Goal: Task Accomplishment & Management: Complete application form

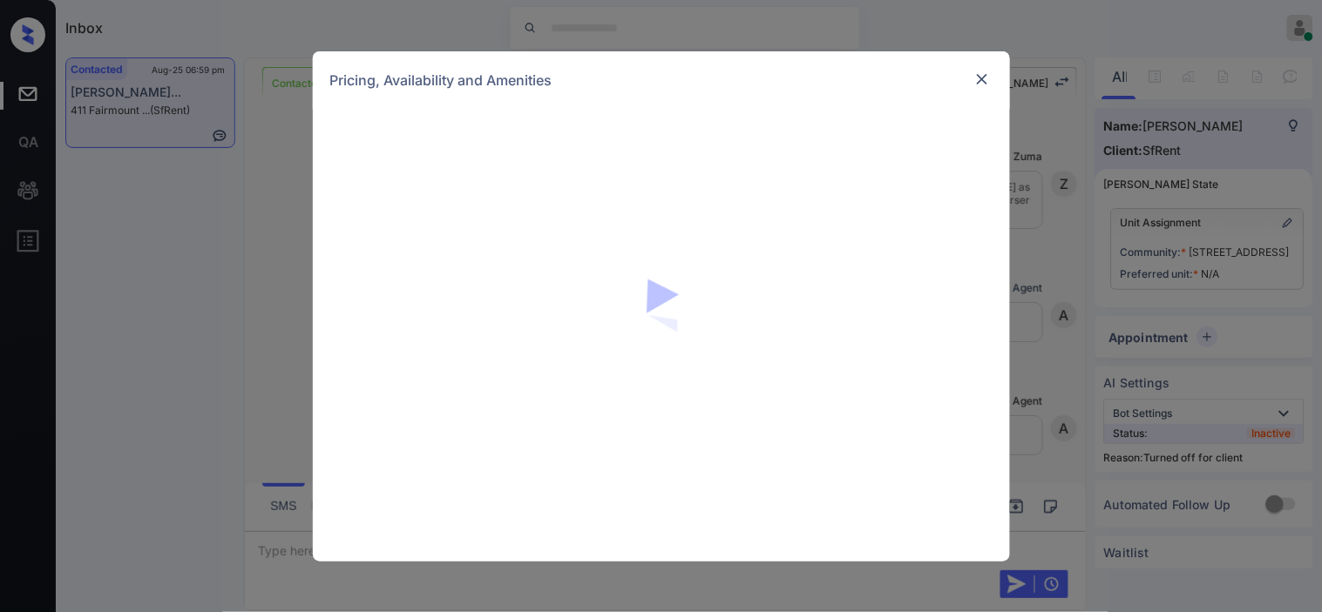
scroll to position [4859, 0]
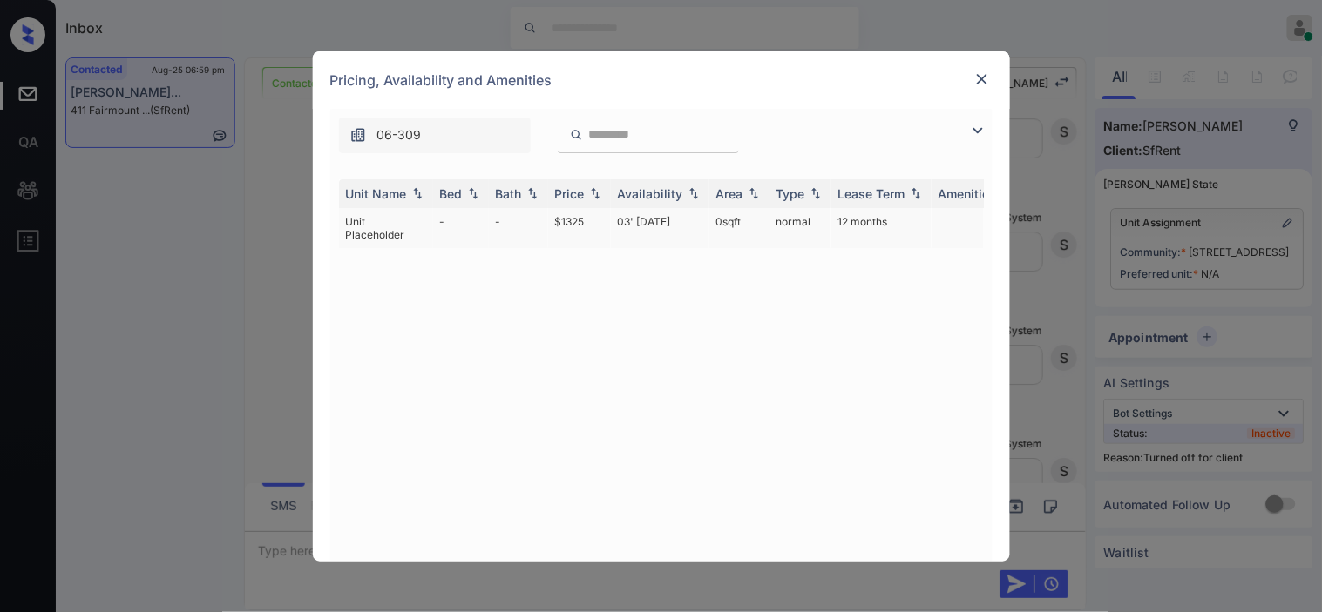
click at [633, 215] on td "03' Jan 19" at bounding box center [660, 228] width 98 height 40
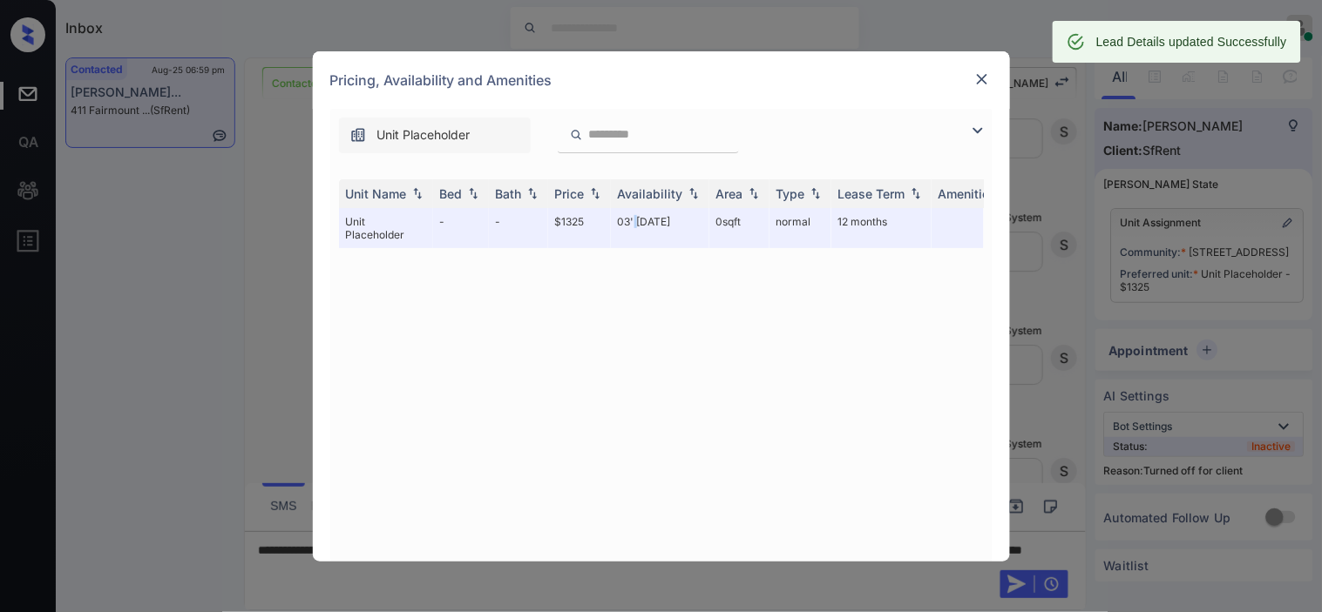
click at [981, 76] on img at bounding box center [981, 79] width 17 height 17
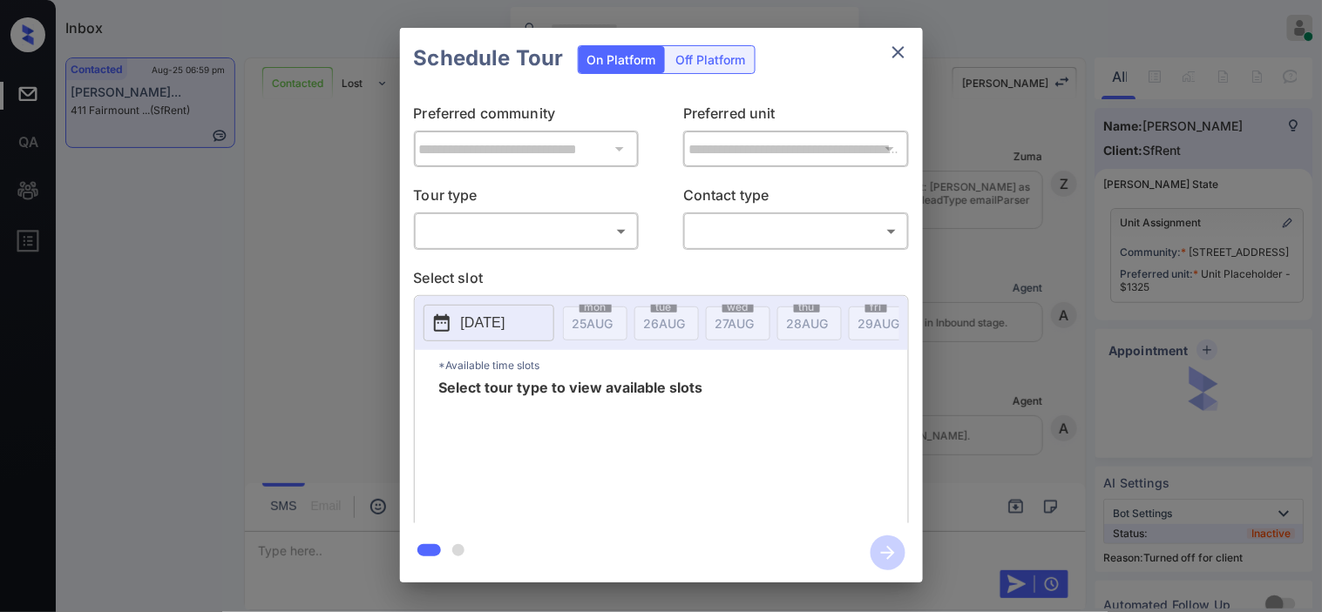
scroll to position [1, 0]
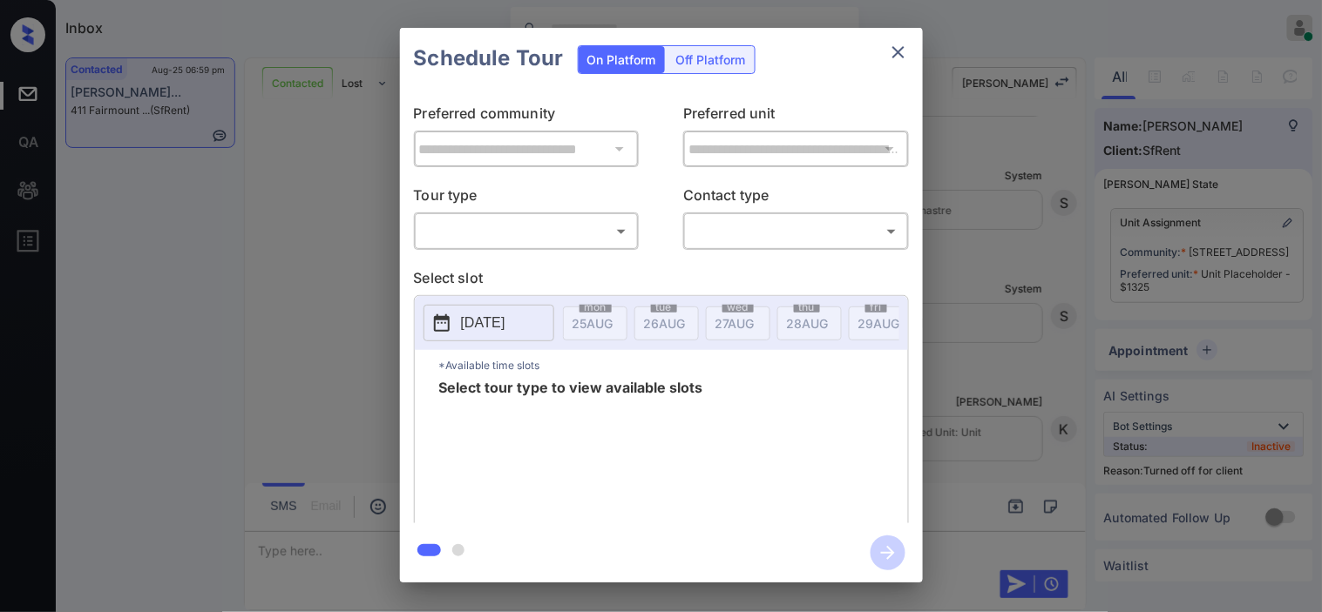
click at [725, 58] on div "Off Platform" at bounding box center [710, 59] width 87 height 27
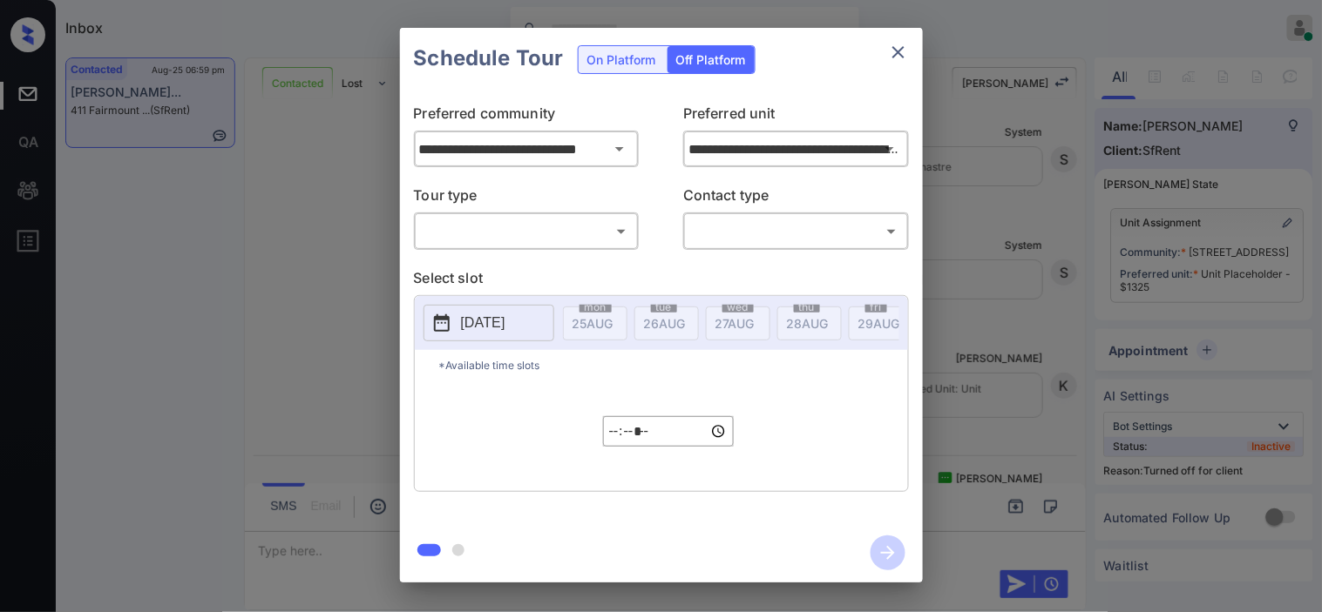
click at [597, 224] on body "Inbox Kristine Capara Online Set yourself offline Set yourself on break Profile…" at bounding box center [661, 306] width 1322 height 612
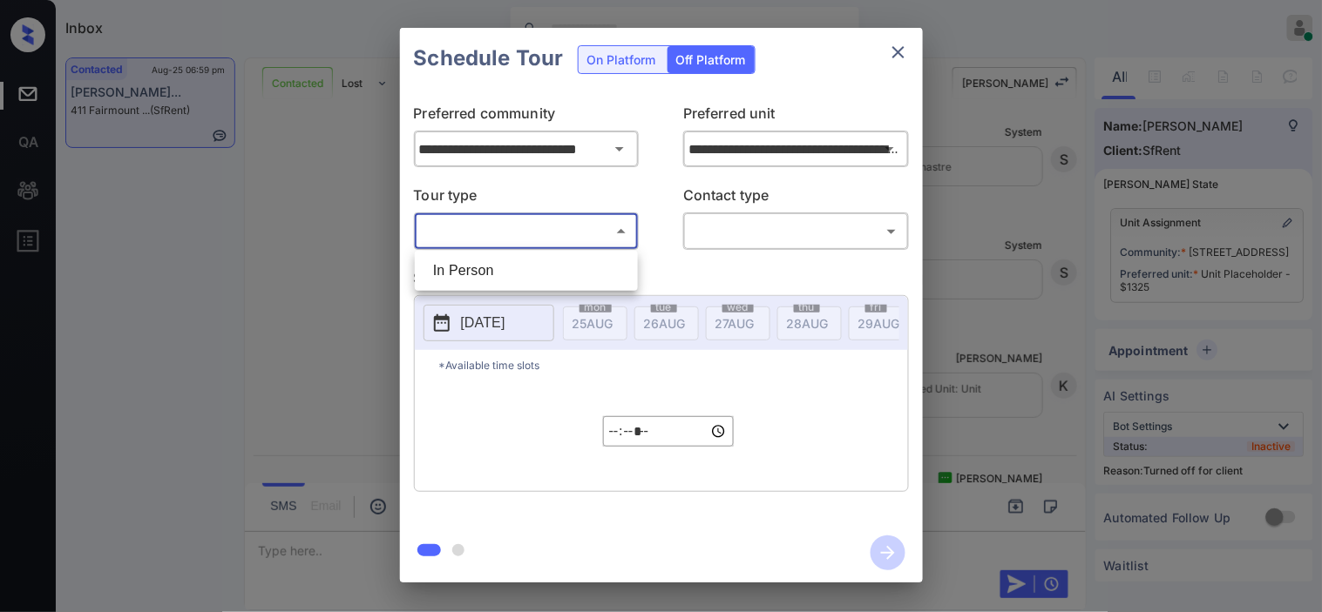
click at [591, 260] on li "In Person" at bounding box center [526, 270] width 214 height 31
type input "********"
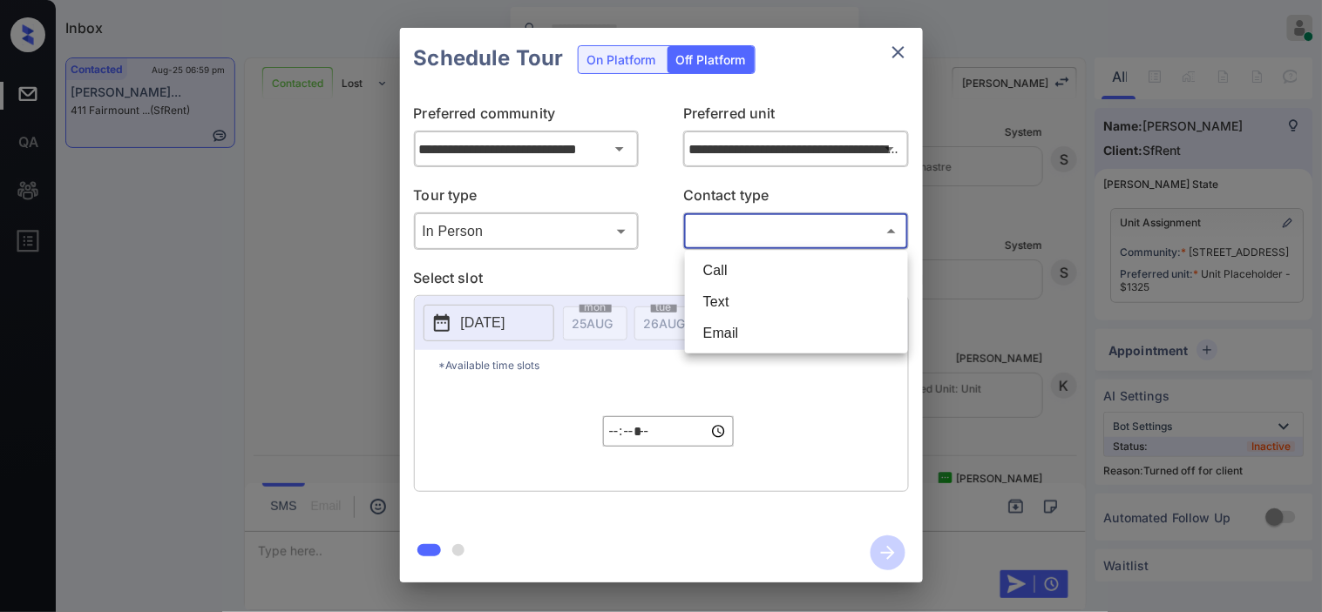
click at [769, 240] on body "Inbox Kristine Capara Online Set yourself offline Set yourself on break Profile…" at bounding box center [661, 306] width 1322 height 612
drag, startPoint x: 946, startPoint y: 254, endPoint x: 982, endPoint y: 240, distance: 38.3
click at [954, 249] on div at bounding box center [661, 306] width 1322 height 612
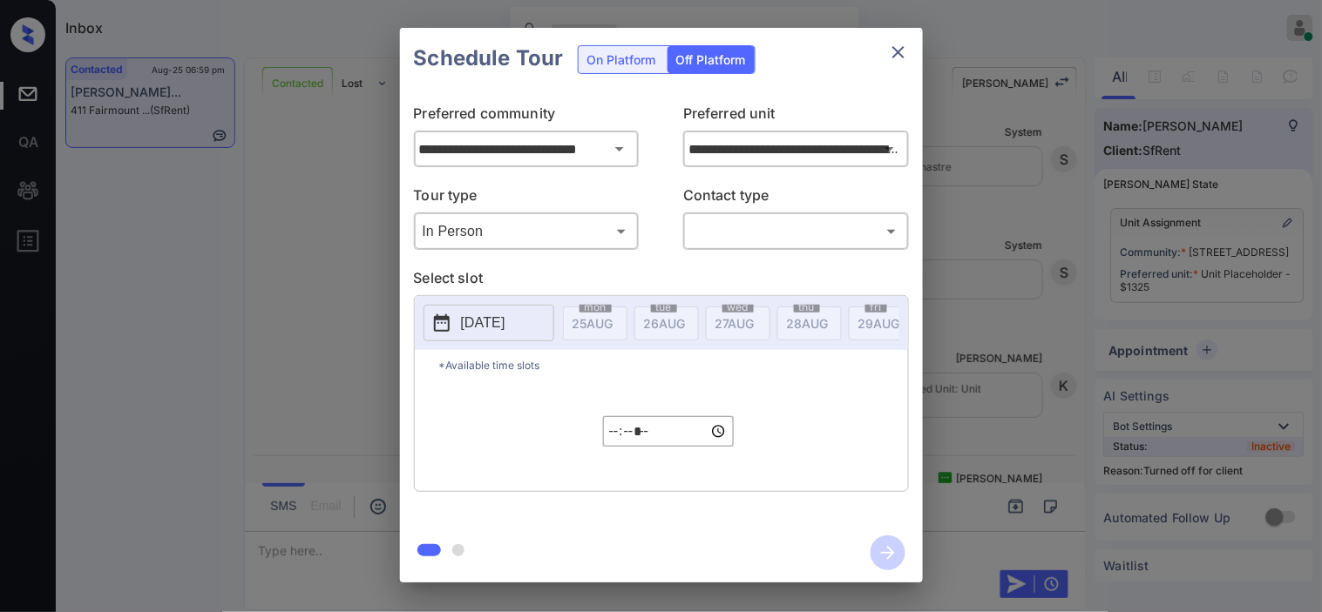
click at [1170, 74] on div "**********" at bounding box center [661, 305] width 1322 height 611
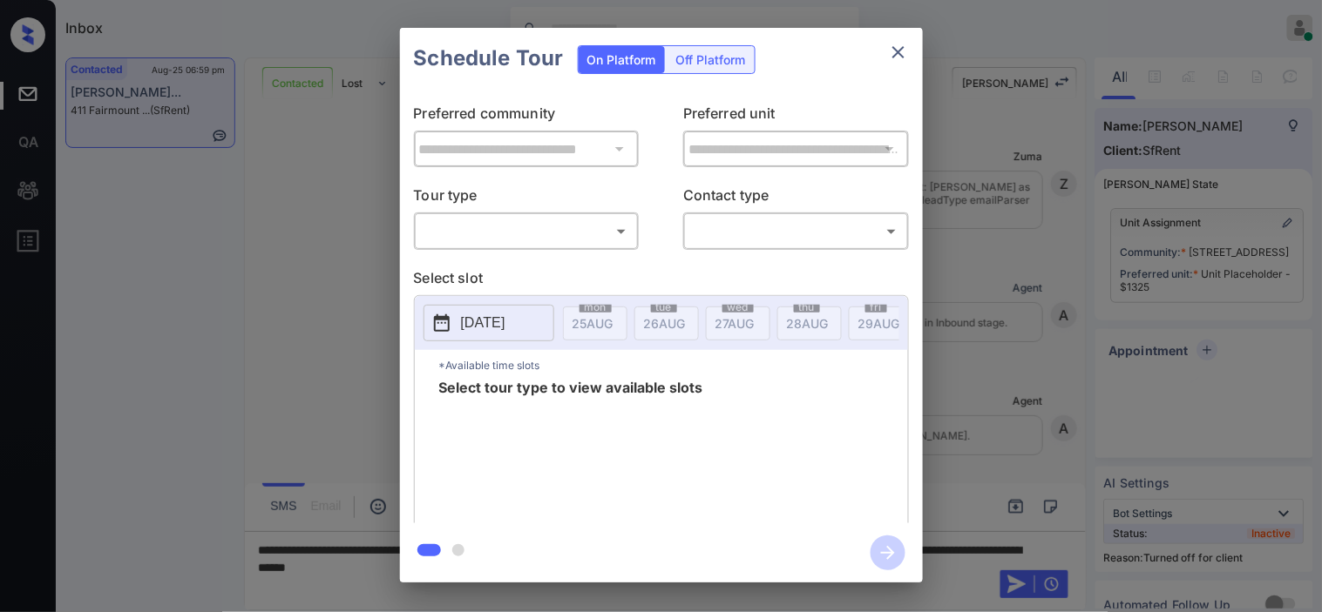
scroll to position [5388, 0]
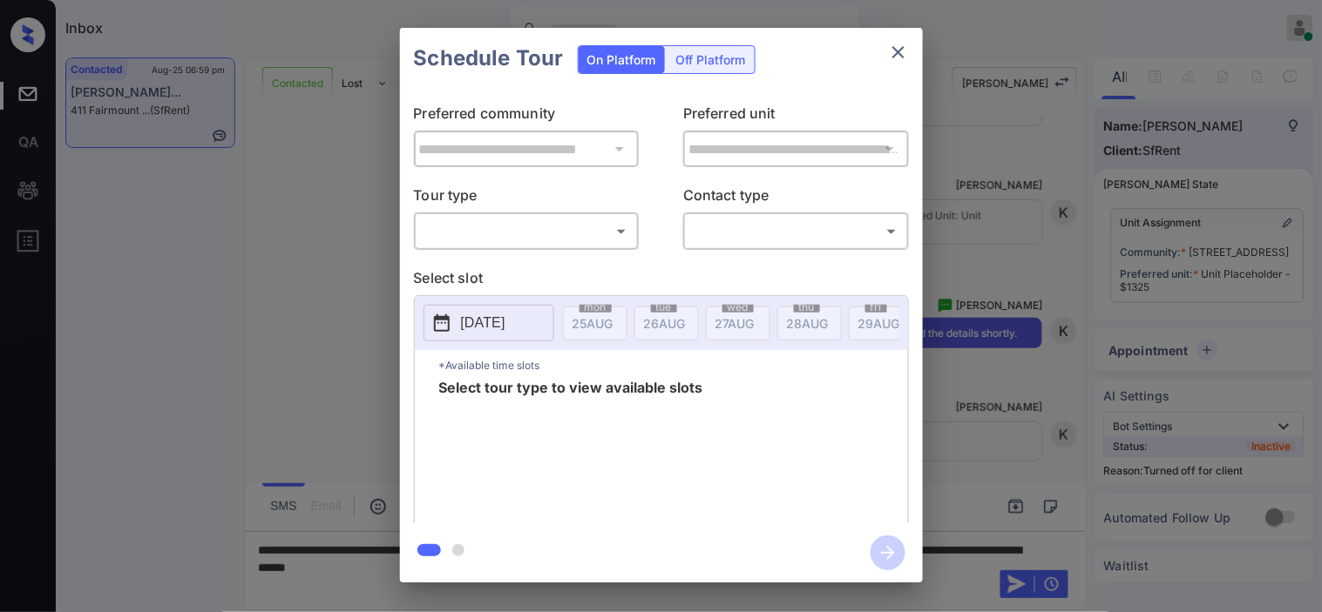
click at [724, 70] on div "Off Platform" at bounding box center [710, 59] width 87 height 27
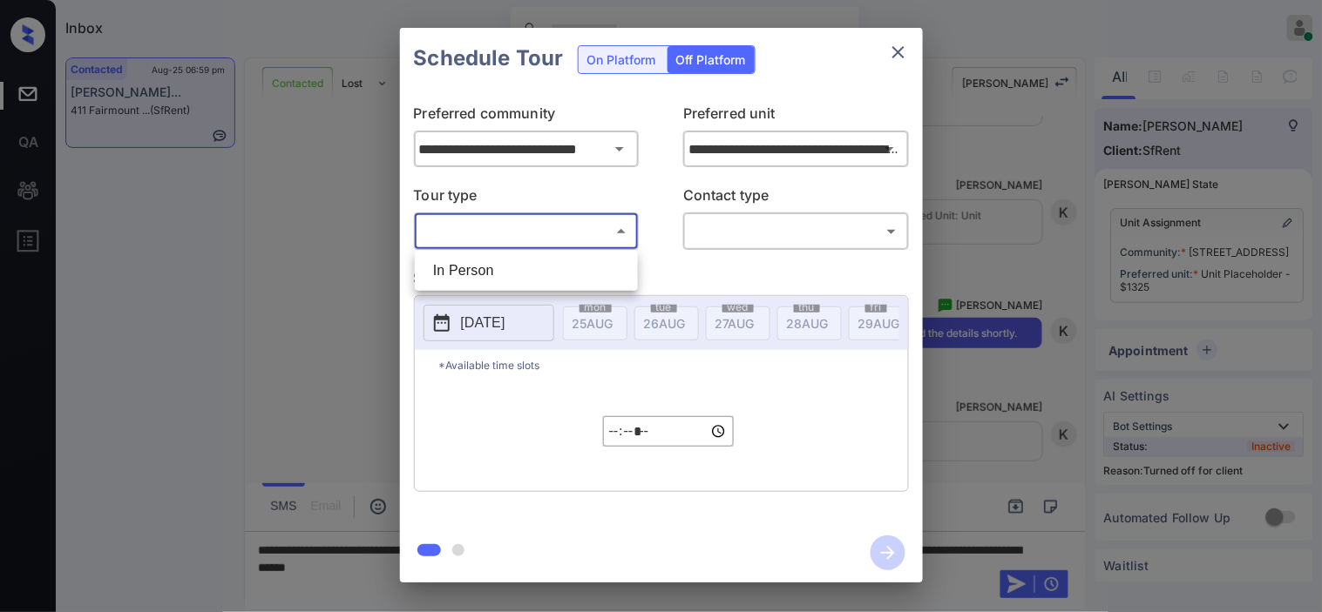
drag, startPoint x: 619, startPoint y: 216, endPoint x: 602, endPoint y: 232, distance: 23.4
click at [614, 221] on body "Inbox [PERSON_NAME] Online Set yourself offline Set yourself on break Profile S…" at bounding box center [661, 306] width 1322 height 612
click at [569, 265] on li "In Person" at bounding box center [526, 270] width 214 height 31
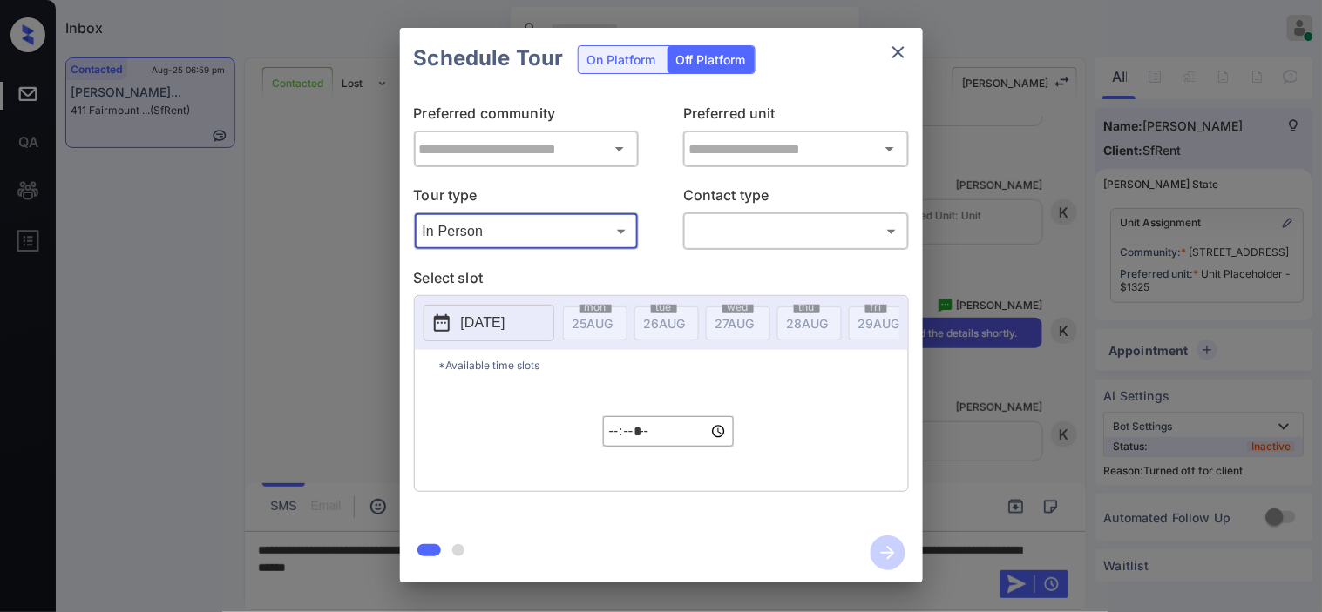
type input "********"
type input "**********"
click at [751, 239] on body "Inbox Kristine Capara Online Set yourself offline Set yourself on break Profile…" at bounding box center [661, 306] width 1322 height 612
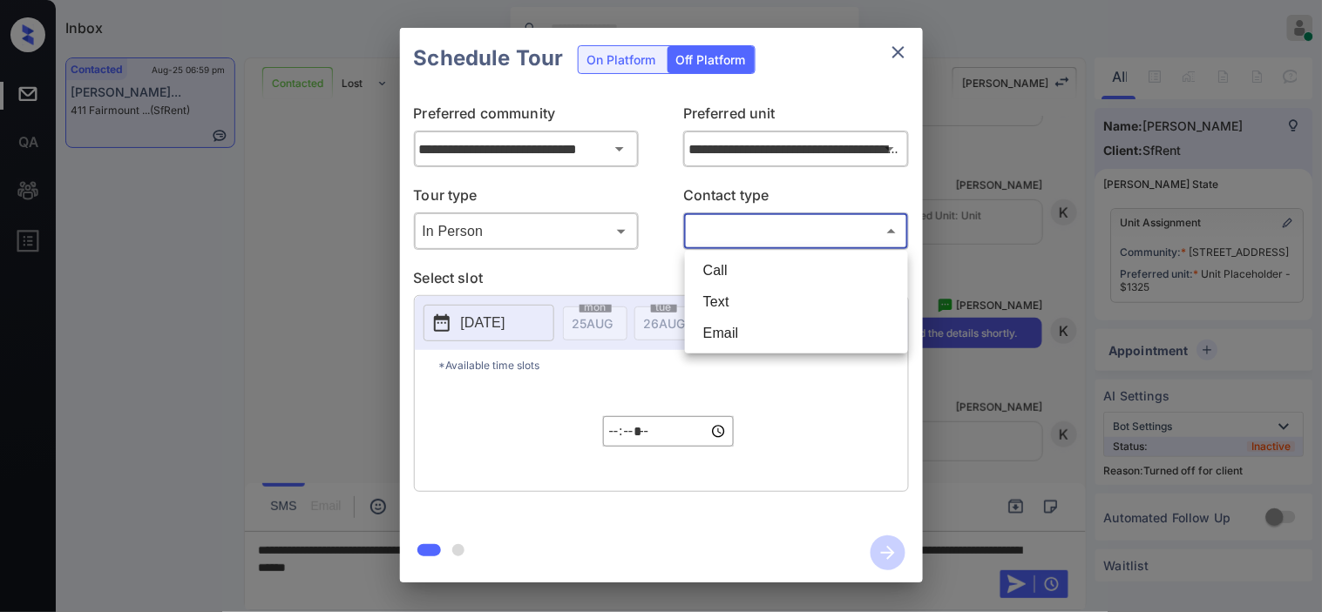
click at [745, 292] on li "Text" at bounding box center [796, 302] width 214 height 31
type input "****"
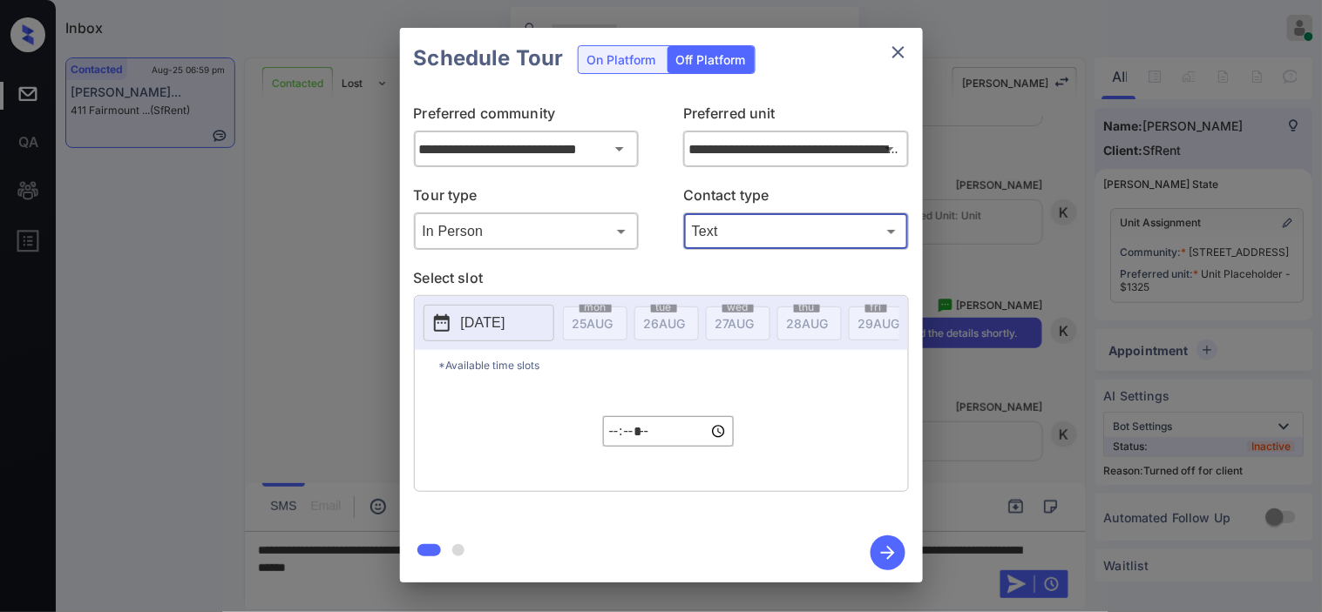
click at [505, 326] on p "2025-08-25" at bounding box center [483, 323] width 44 height 21
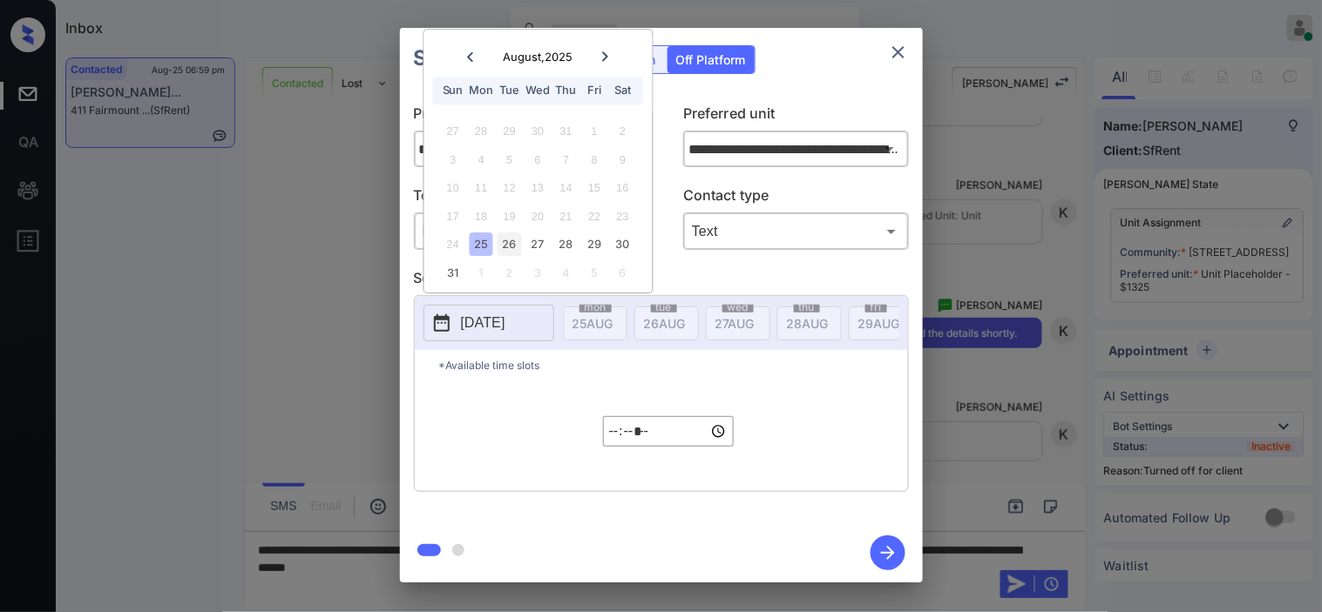
click at [511, 238] on div "26" at bounding box center [509, 245] width 24 height 24
click at [619, 436] on input "*****" at bounding box center [668, 431] width 131 height 30
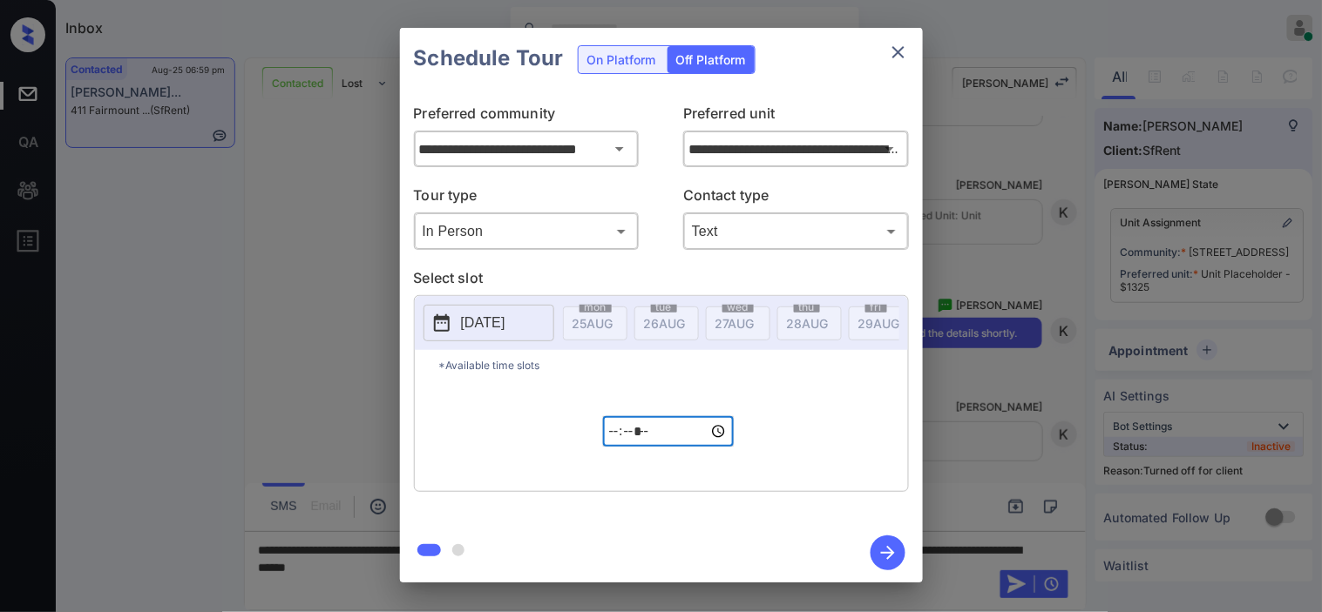
type input "*****"
click at [869, 545] on button "button" at bounding box center [888, 553] width 56 height 45
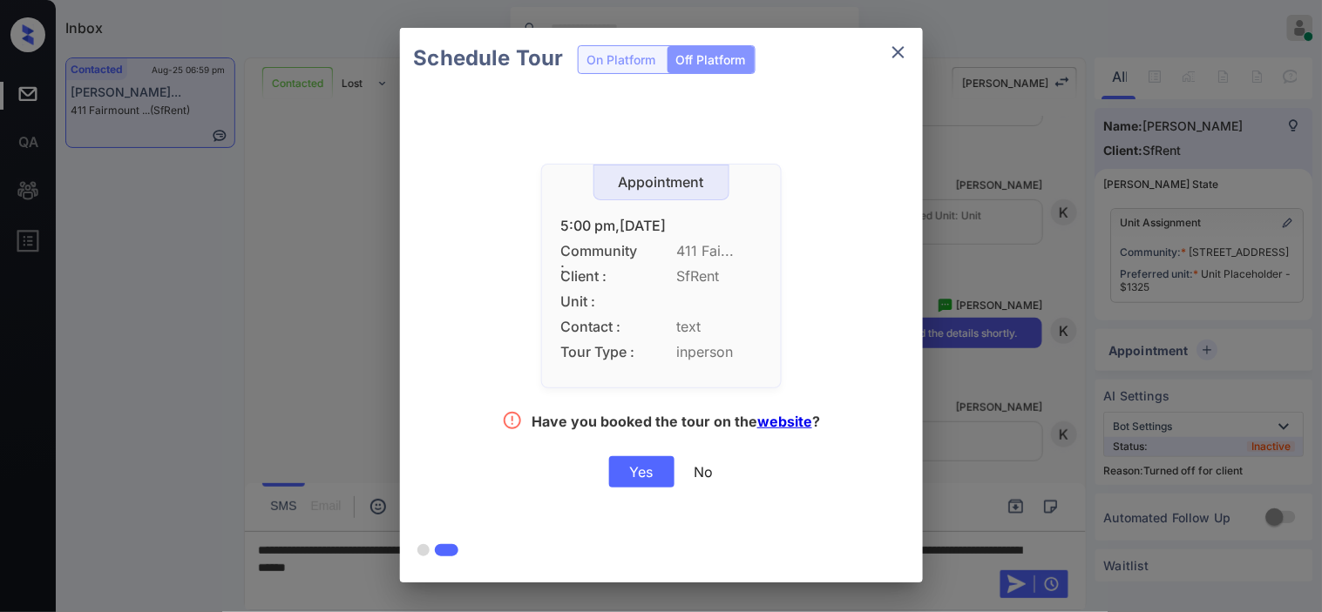
click at [649, 476] on div "Yes" at bounding box center [641, 472] width 65 height 31
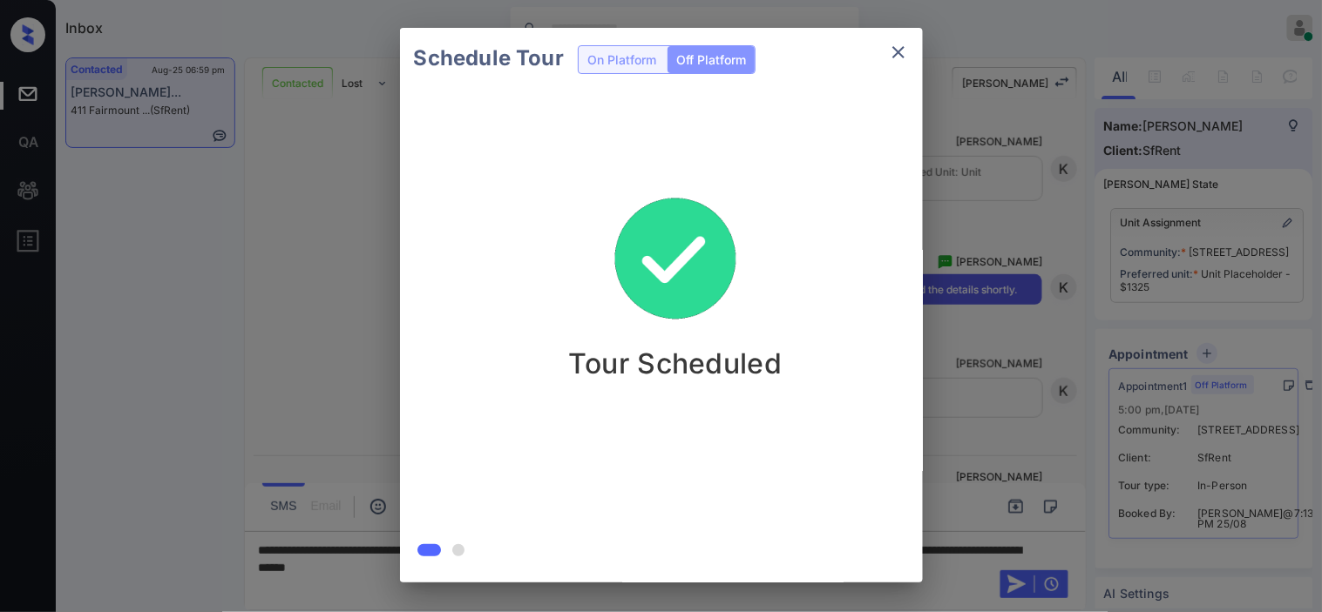
drag, startPoint x: 895, startPoint y: 276, endPoint x: 1003, endPoint y: 381, distance: 150.3
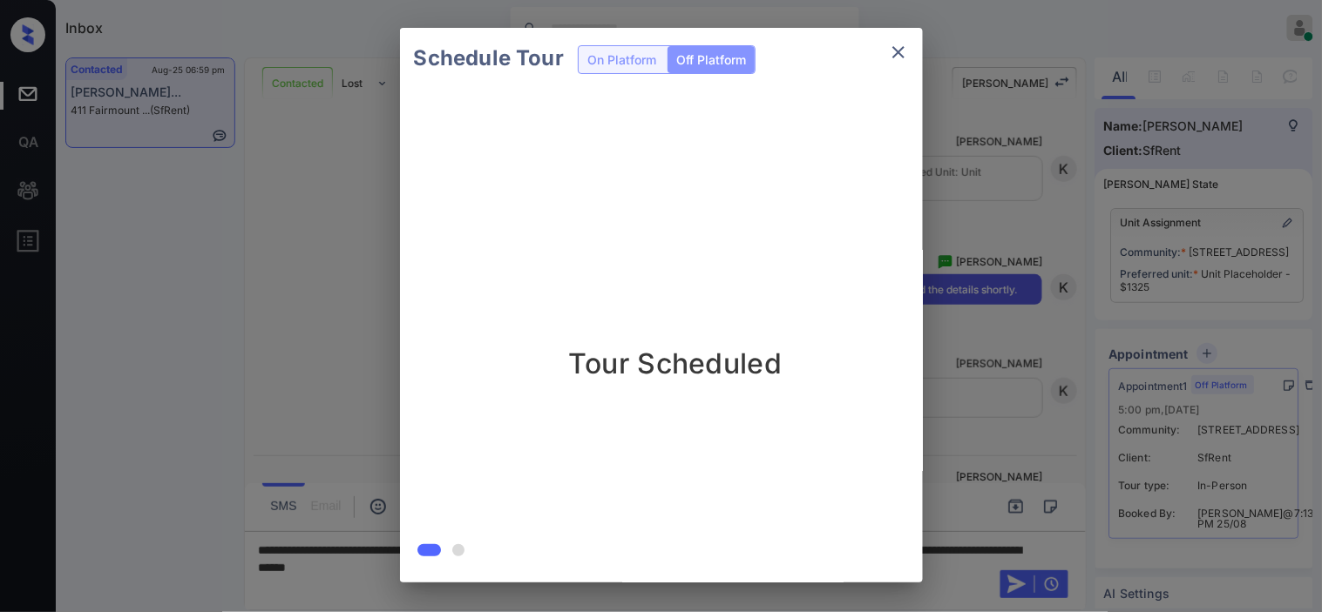
click at [908, 281] on div "Tour Scheduled" at bounding box center [675, 277] width 523 height 208
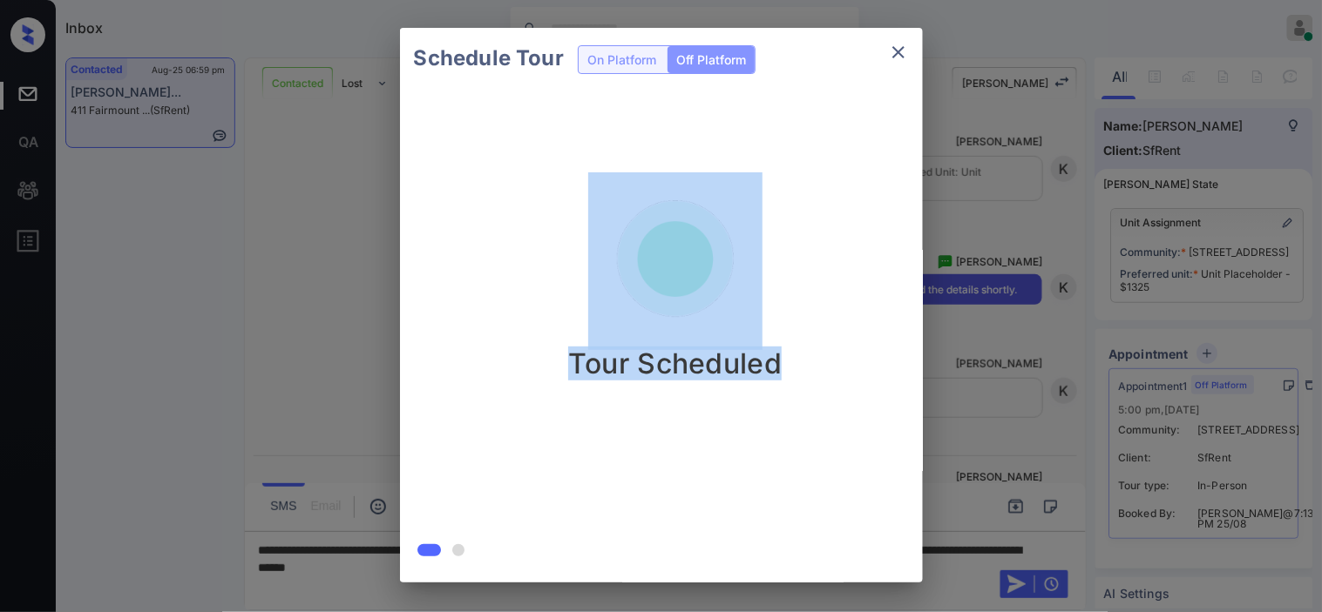
click at [1008, 565] on div "Schedule Tour On Platform Off Platform Tour Scheduled" at bounding box center [661, 305] width 1322 height 611
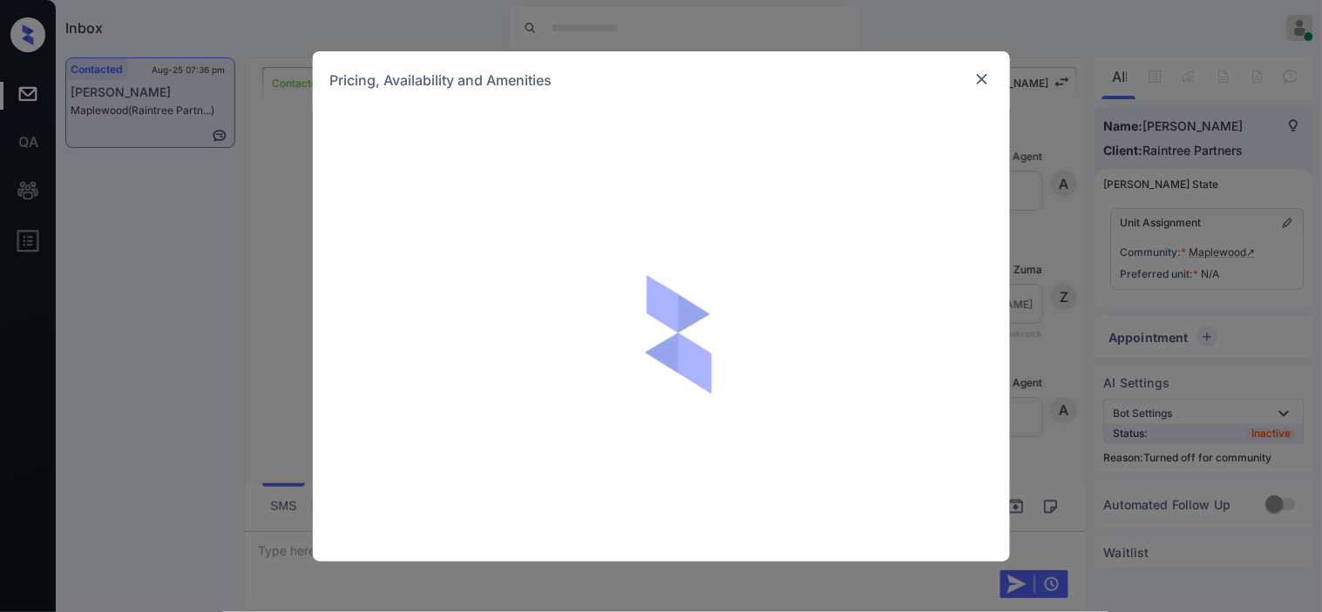
scroll to position [1163, 0]
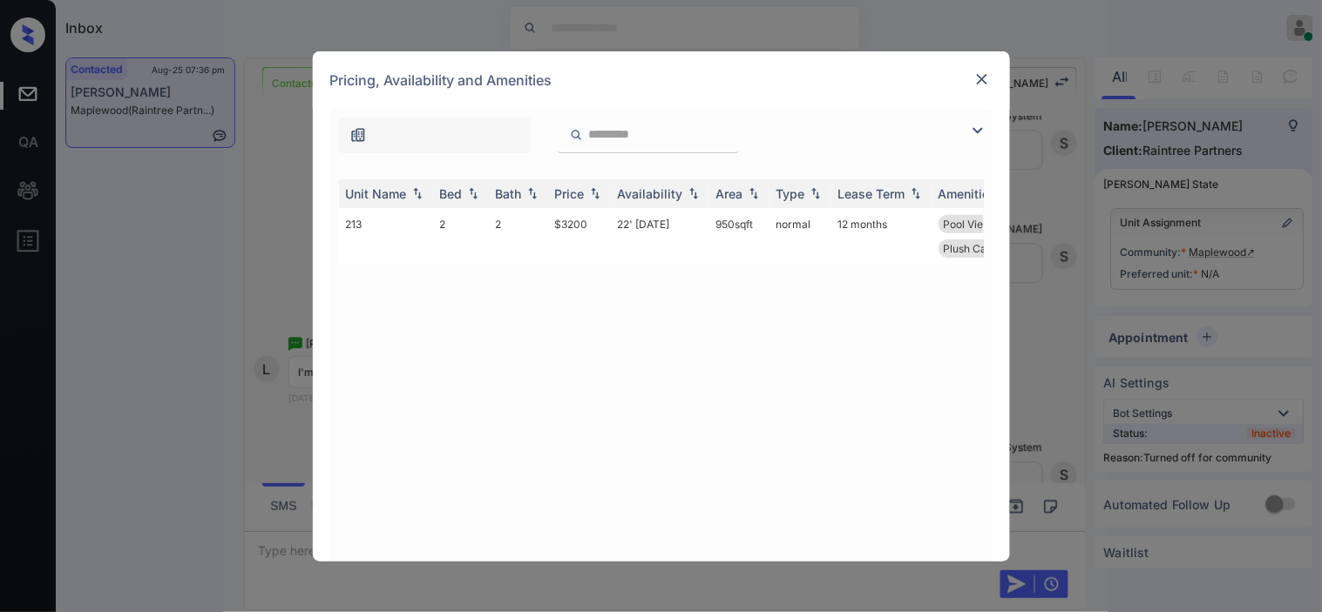
click at [978, 123] on img at bounding box center [977, 130] width 21 height 21
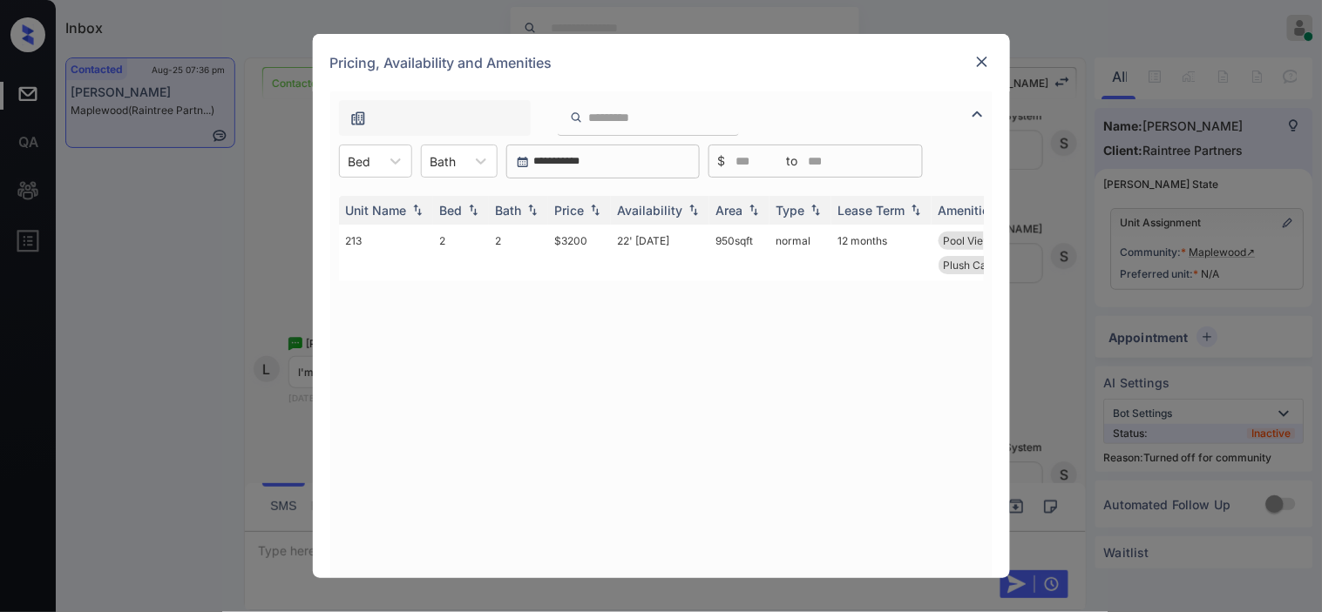
click at [408, 184] on div "Unit Name Bed Bath Price Availability Area Type Lease Term Amenities 213 2 2 $3…" at bounding box center [661, 379] width 662 height 400
click at [381, 159] on div at bounding box center [395, 160] width 31 height 31
drag, startPoint x: 376, startPoint y: 205, endPoint x: 529, endPoint y: 193, distance: 153.8
click at [376, 204] on div "2" at bounding box center [375, 203] width 73 height 31
click at [577, 207] on div "Price" at bounding box center [570, 210] width 30 height 15
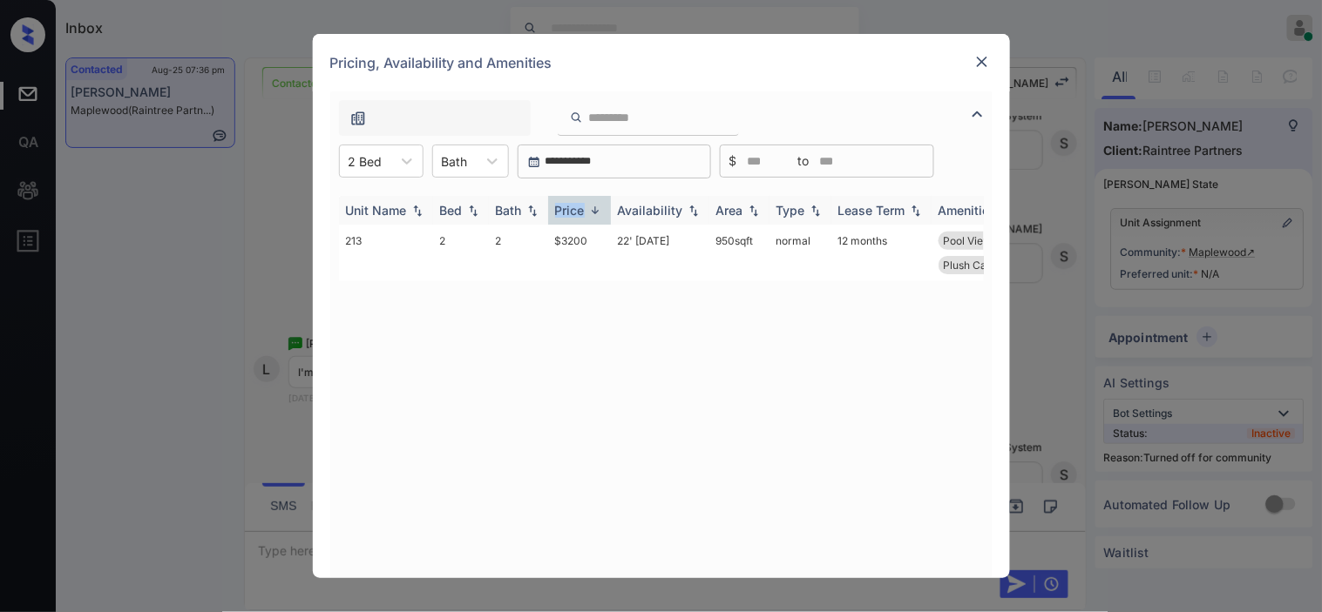
click at [577, 207] on div "Price" at bounding box center [570, 210] width 30 height 15
drag, startPoint x: 552, startPoint y: 240, endPoint x: 588, endPoint y: 241, distance: 35.8
click at [588, 241] on td "$3200" at bounding box center [579, 253] width 63 height 57
copy td "$3200"
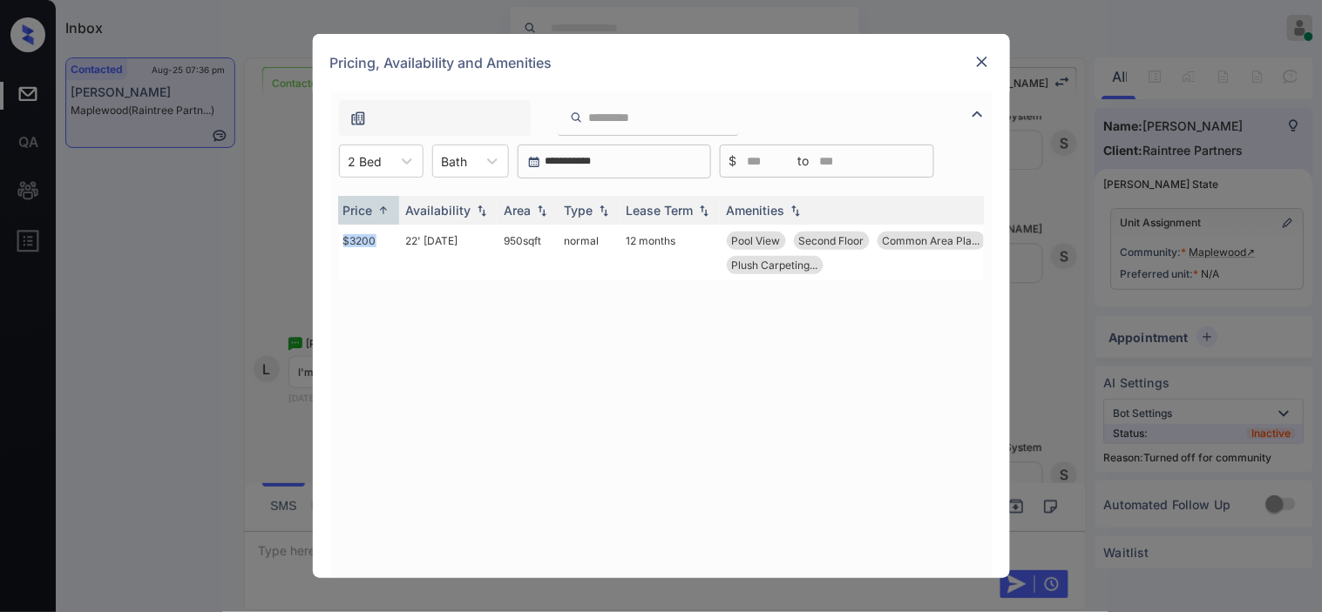
scroll to position [0, 265]
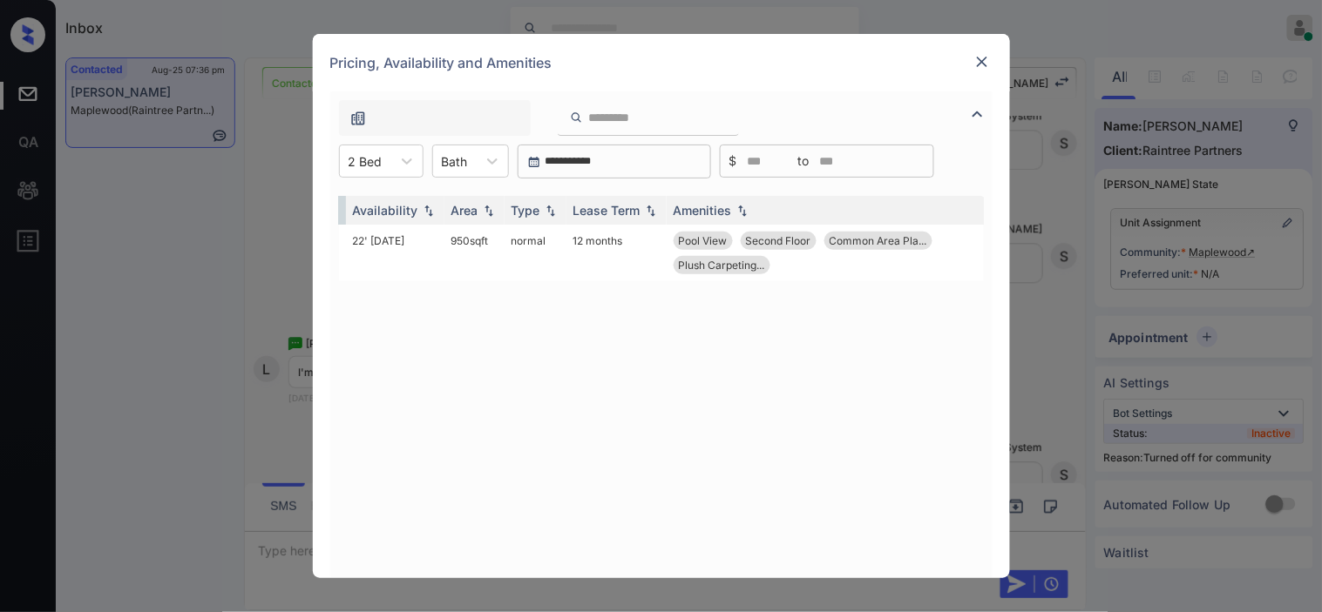
click at [983, 68] on img at bounding box center [981, 61] width 17 height 17
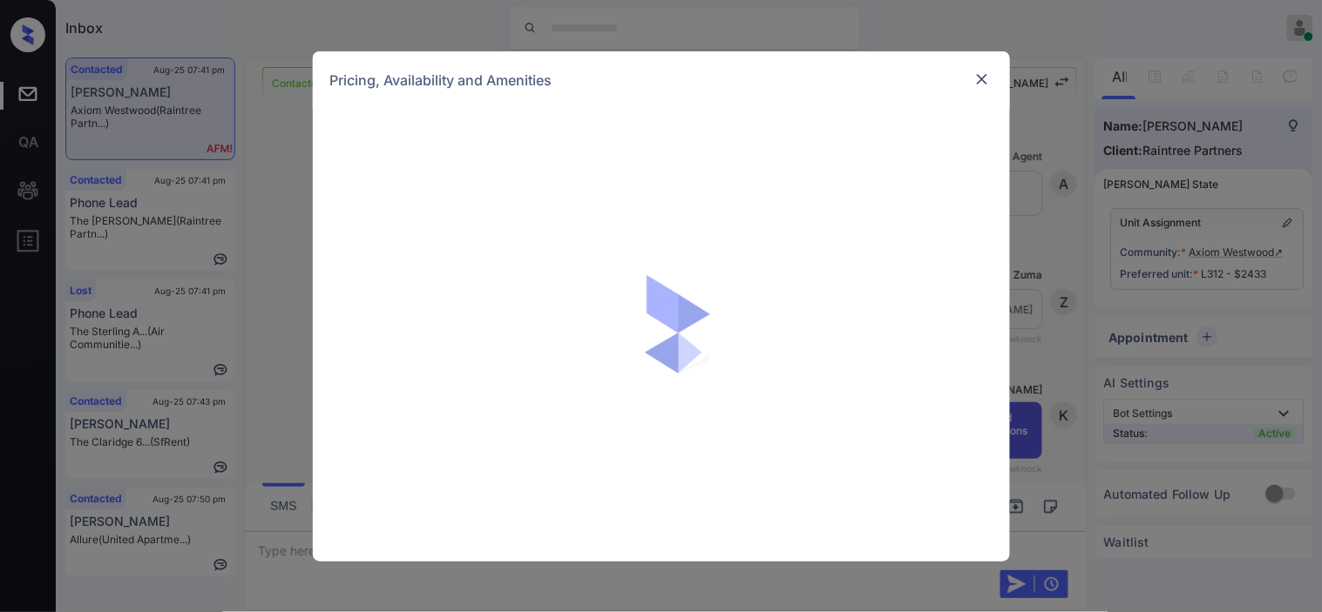
scroll to position [3234, 0]
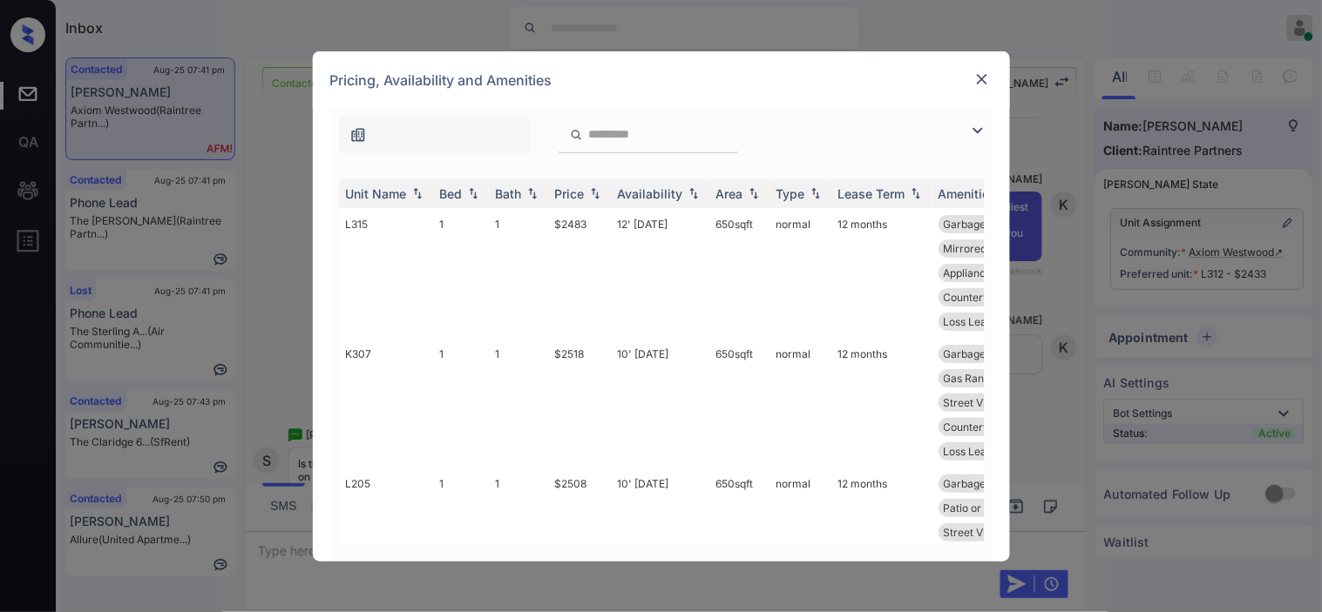
click at [985, 72] on img at bounding box center [981, 79] width 17 height 17
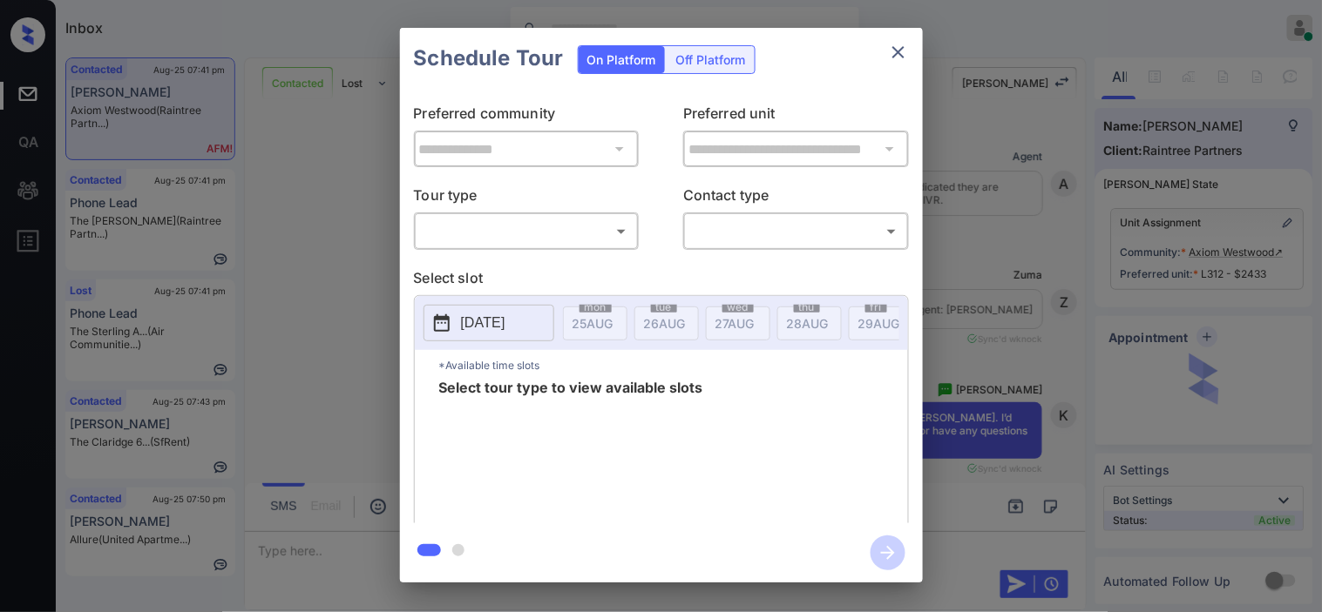
click at [598, 232] on body "Inbox Kristine Capara Online Set yourself offline Set yourself on break Profile…" at bounding box center [661, 306] width 1322 height 612
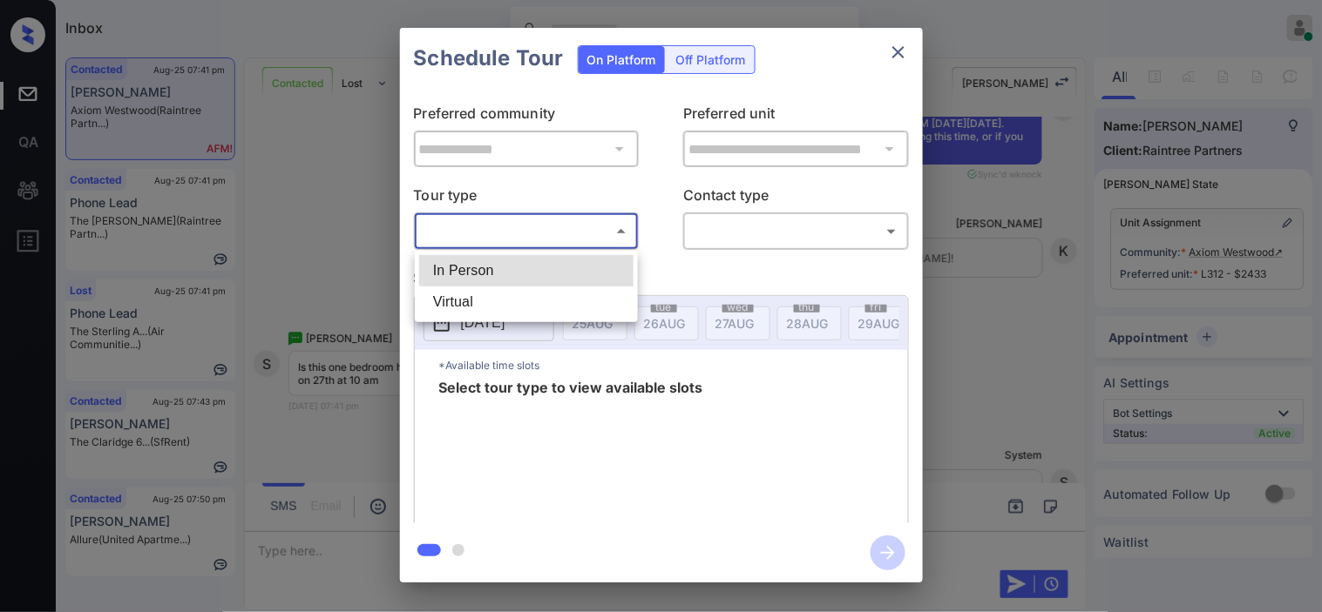
click at [585, 263] on li "In Person" at bounding box center [526, 270] width 214 height 31
type input "********"
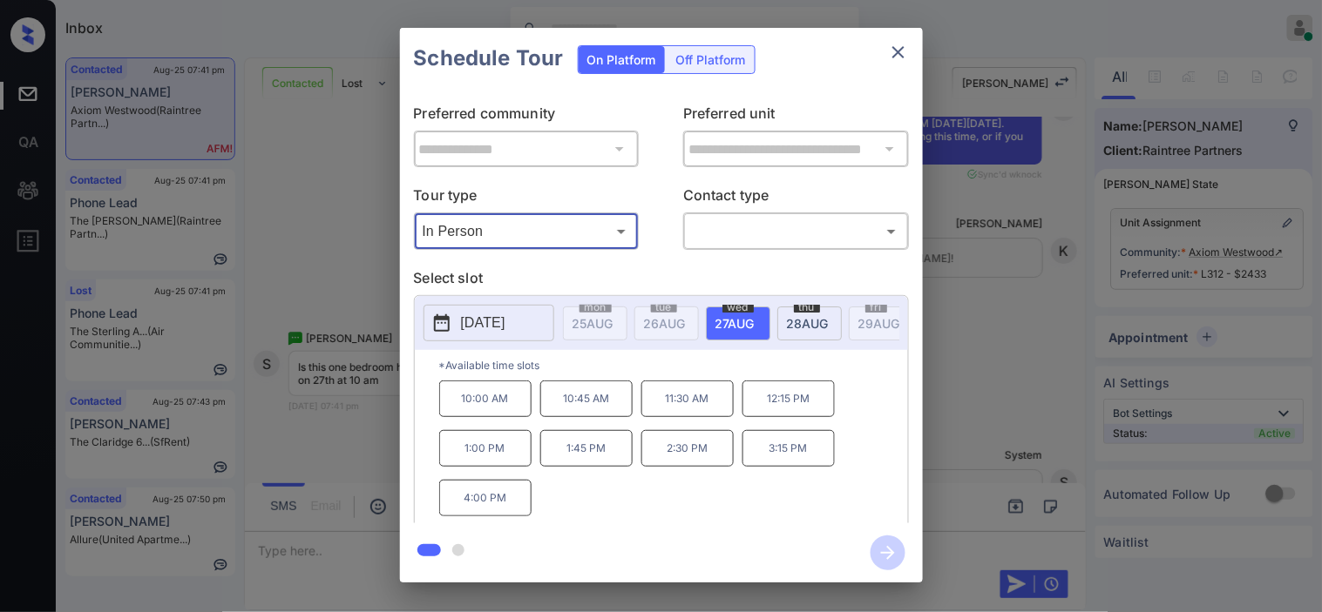
click at [376, 305] on div "**********" at bounding box center [661, 305] width 1322 height 611
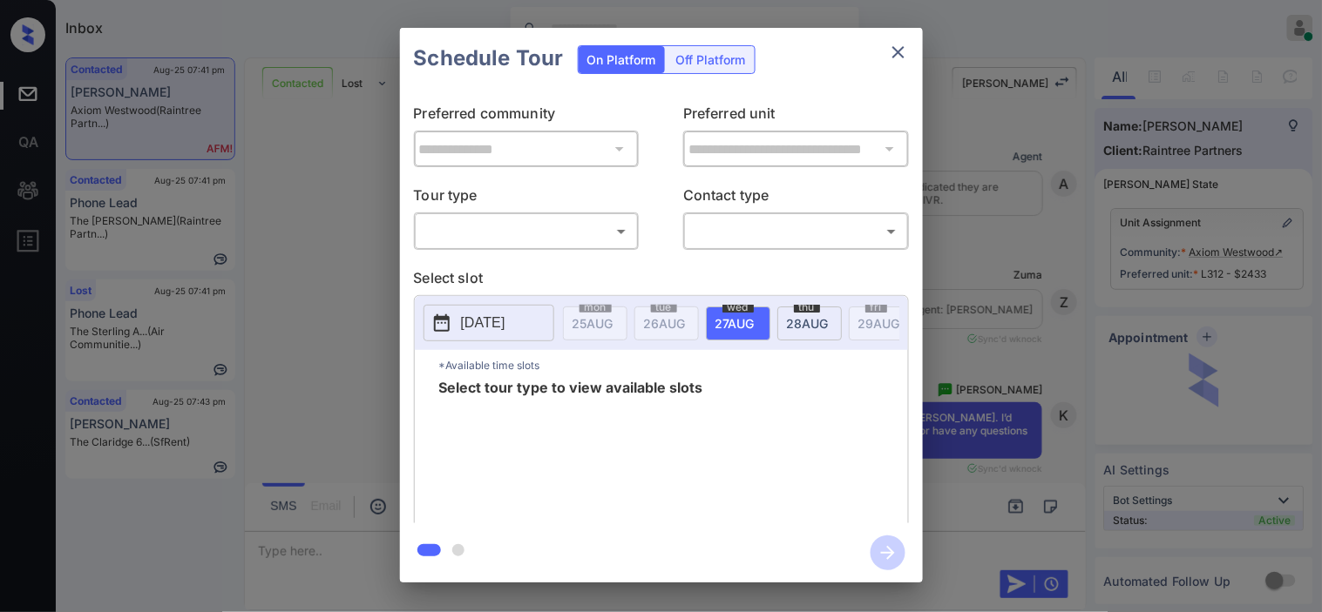
drag, startPoint x: 594, startPoint y: 246, endPoint x: 576, endPoint y: 264, distance: 25.9
click at [593, 245] on div "​ ​" at bounding box center [527, 231] width 226 height 37
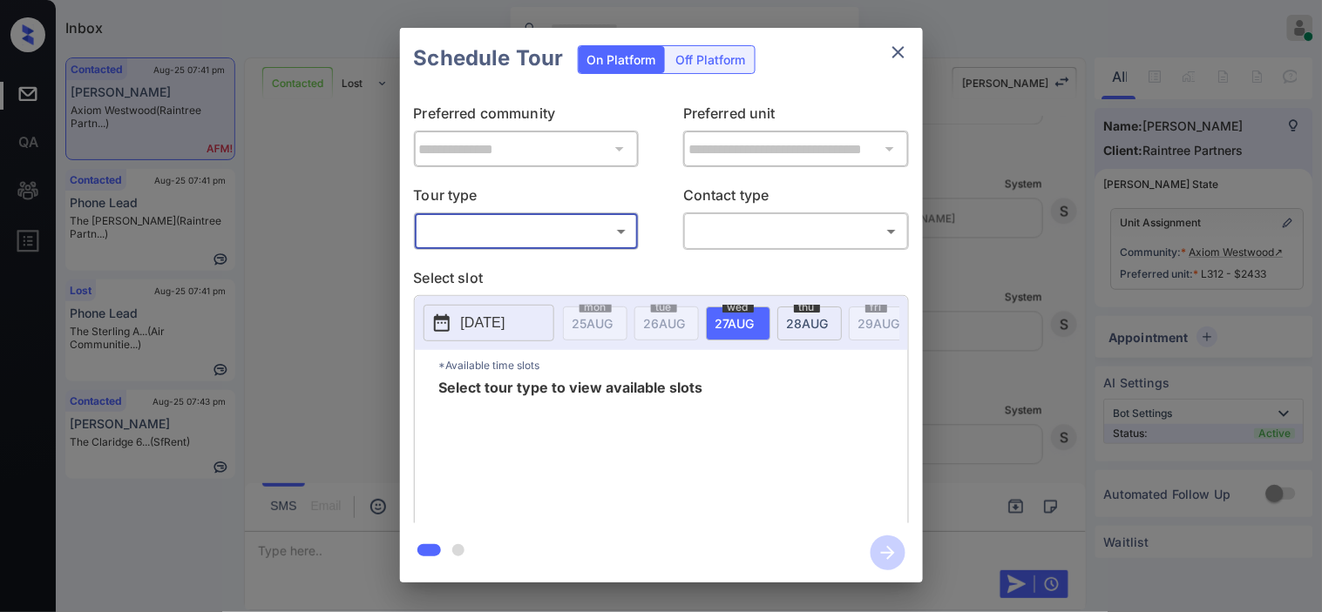
drag, startPoint x: 576, startPoint y: 264, endPoint x: 656, endPoint y: 264, distance: 80.2
click at [579, 264] on div "**********" at bounding box center [661, 306] width 523 height 435
drag, startPoint x: 630, startPoint y: 247, endPoint x: 599, endPoint y: 275, distance: 41.9
click at [630, 248] on div "​ ​" at bounding box center [527, 231] width 226 height 37
click at [599, 275] on p "Select slot" at bounding box center [661, 281] width 495 height 28
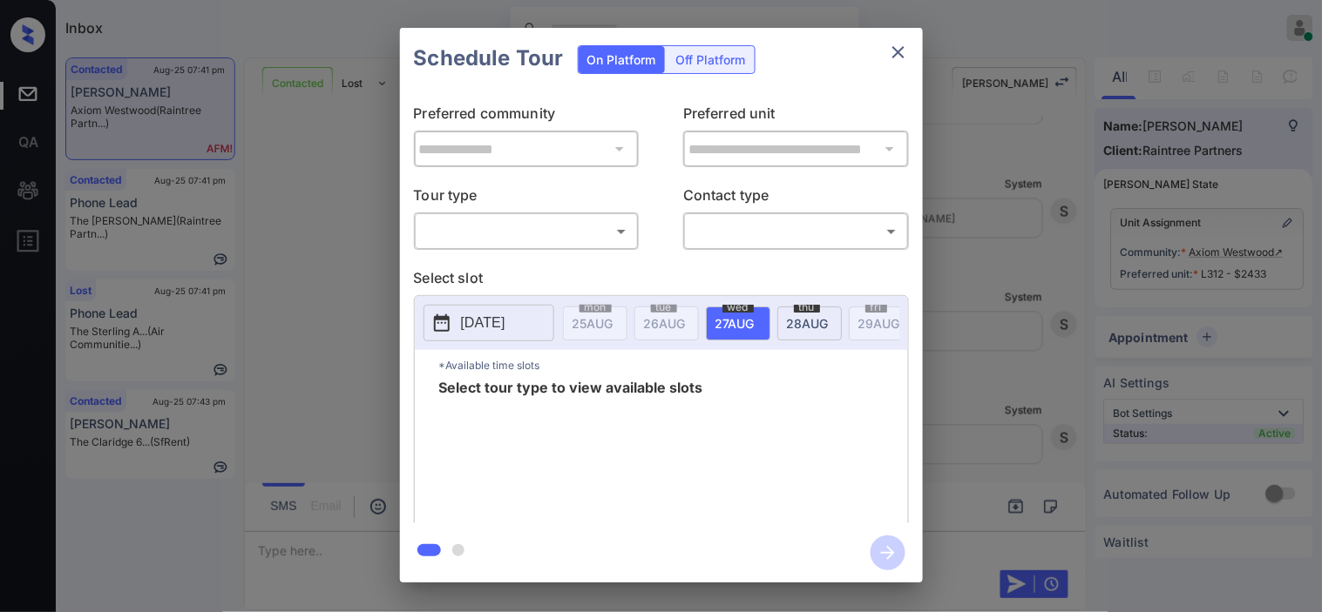
click at [590, 245] on body "Inbox Kristine Capara Online Set yourself offline Set yourself on break Profile…" at bounding box center [661, 306] width 1322 height 612
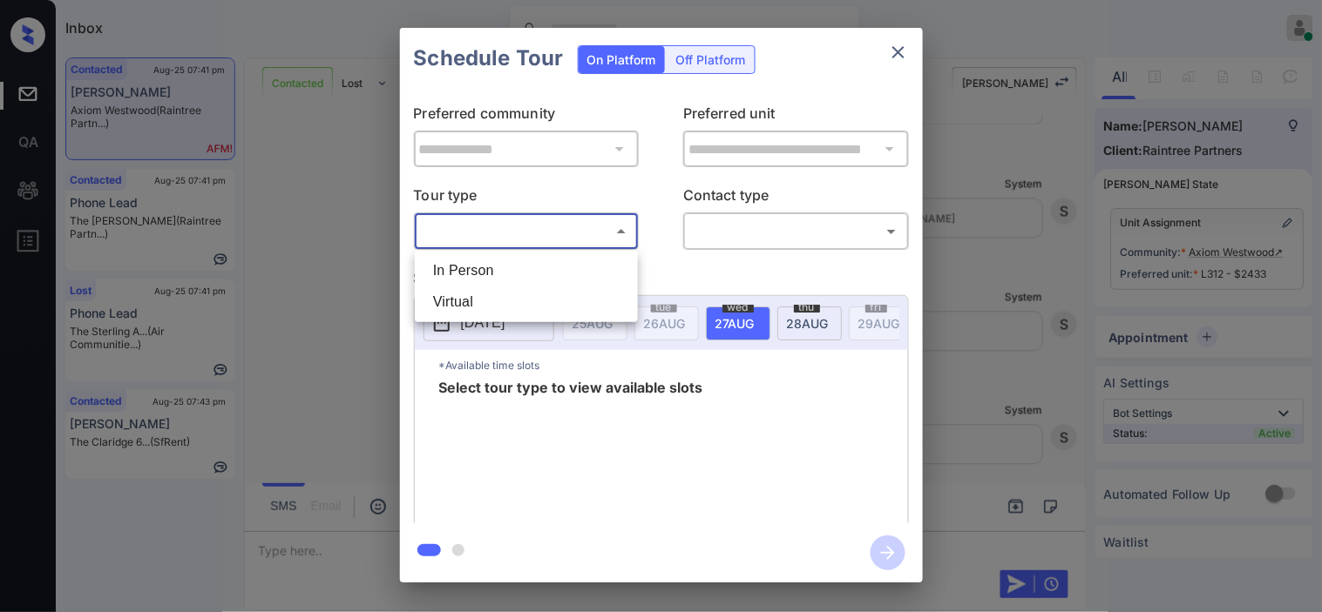
click at [579, 265] on li "In Person" at bounding box center [526, 270] width 214 height 31
type input "********"
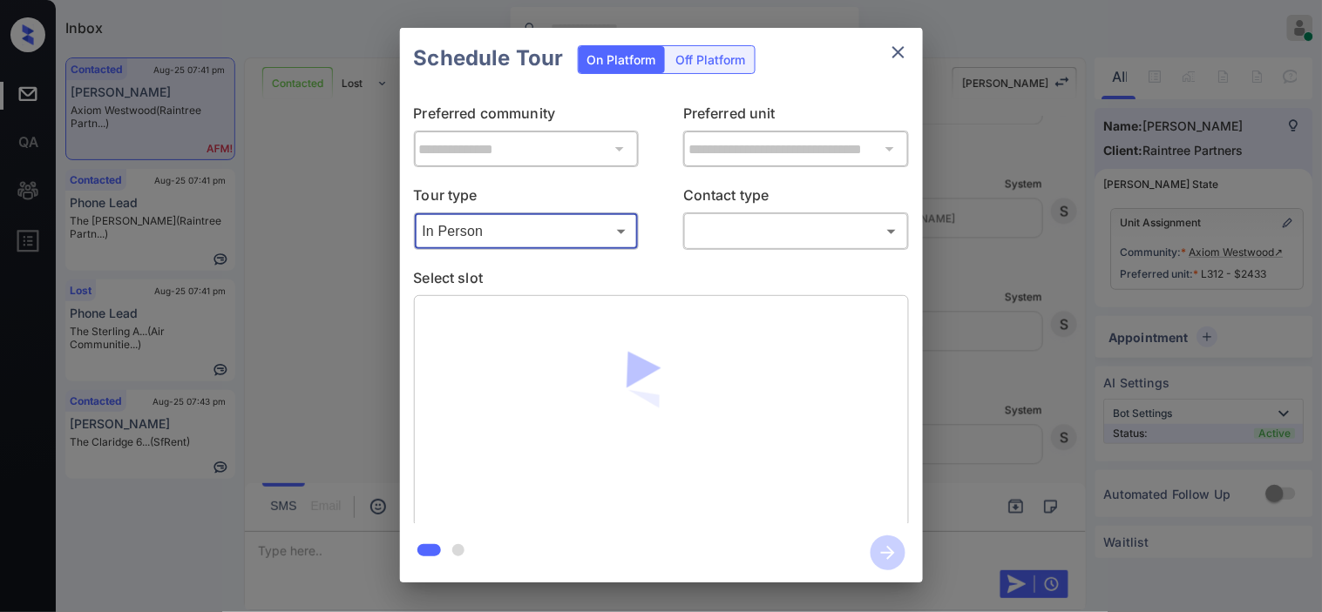
click at [716, 248] on div "​ ​" at bounding box center [796, 231] width 226 height 37
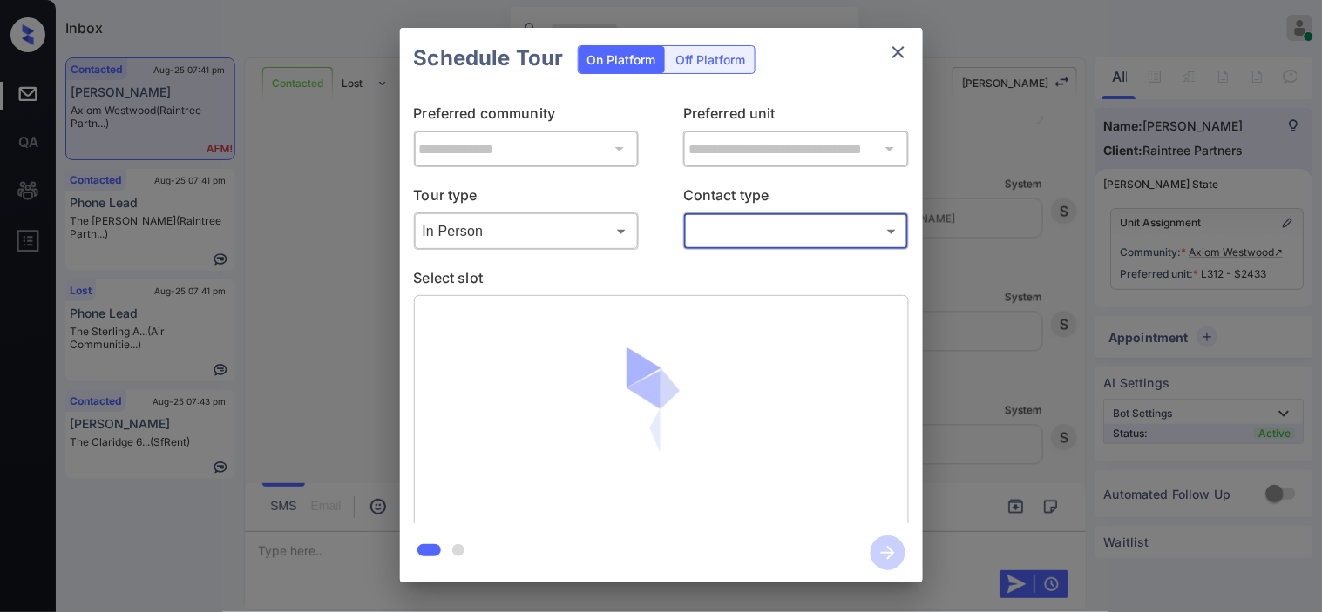
click at [720, 232] on body "Inbox Kristine Capara Online Set yourself offline Set yourself on break Profile…" at bounding box center [661, 306] width 1322 height 612
click at [720, 294] on li "Text" at bounding box center [796, 302] width 214 height 31
type input "****"
click at [471, 315] on div at bounding box center [661, 411] width 495 height 233
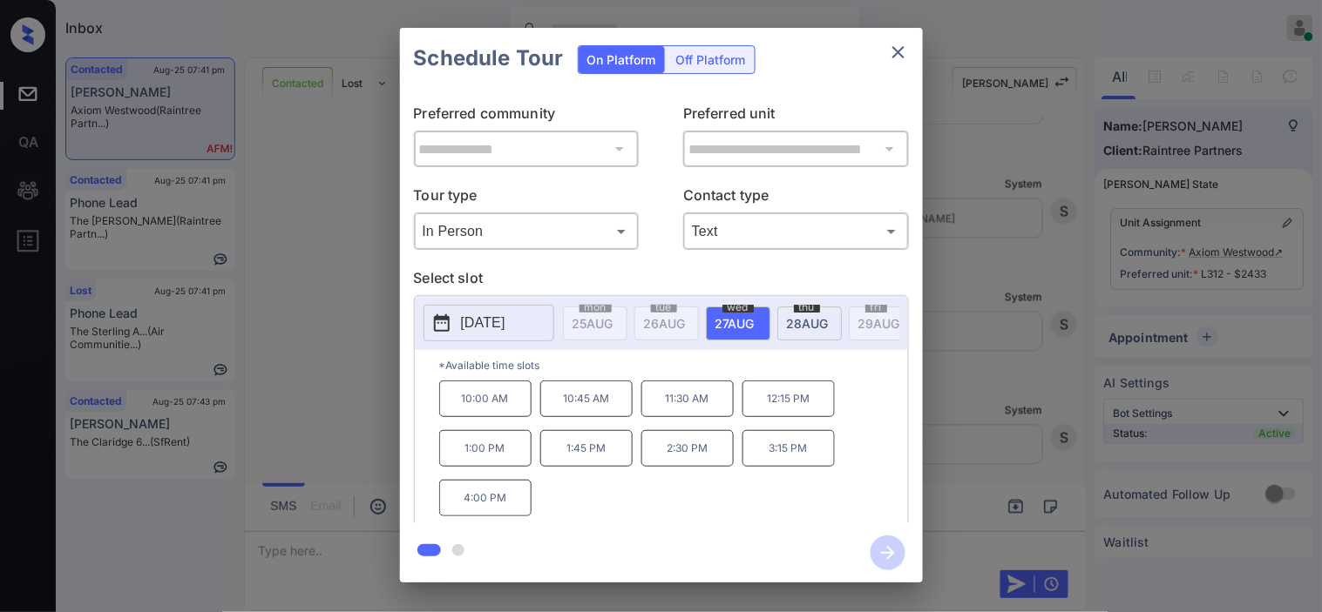
click at [474, 315] on p "2025-08-27" at bounding box center [483, 323] width 44 height 21
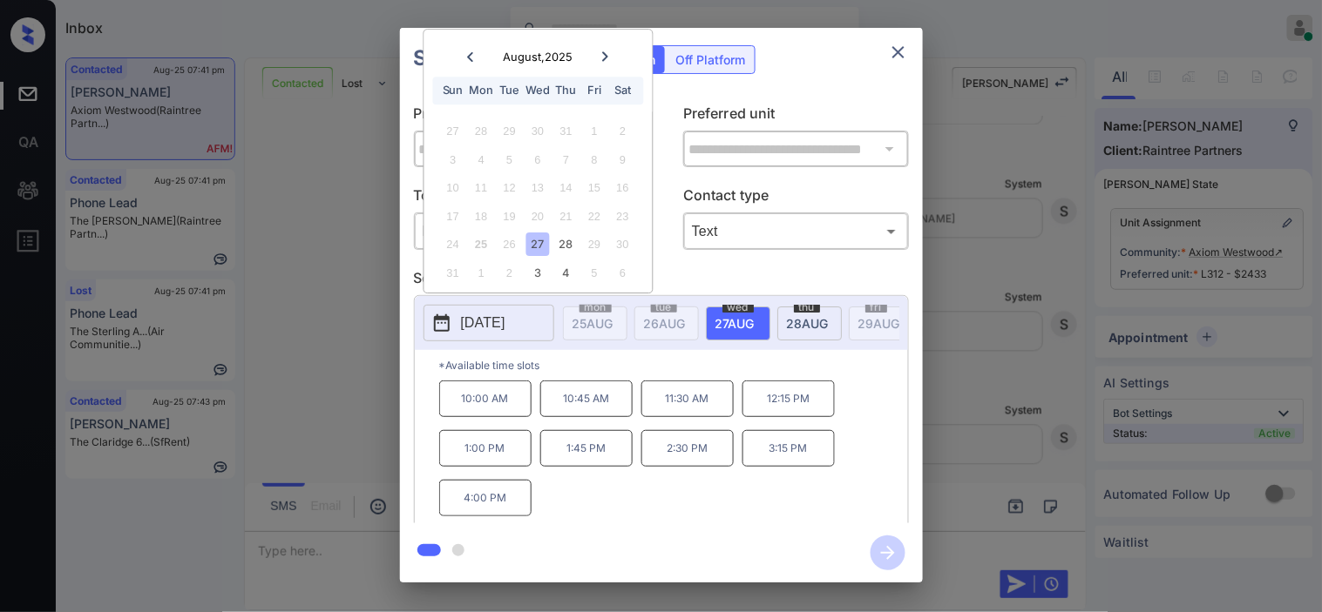
click at [490, 403] on p "10:00 AM" at bounding box center [485, 399] width 92 height 37
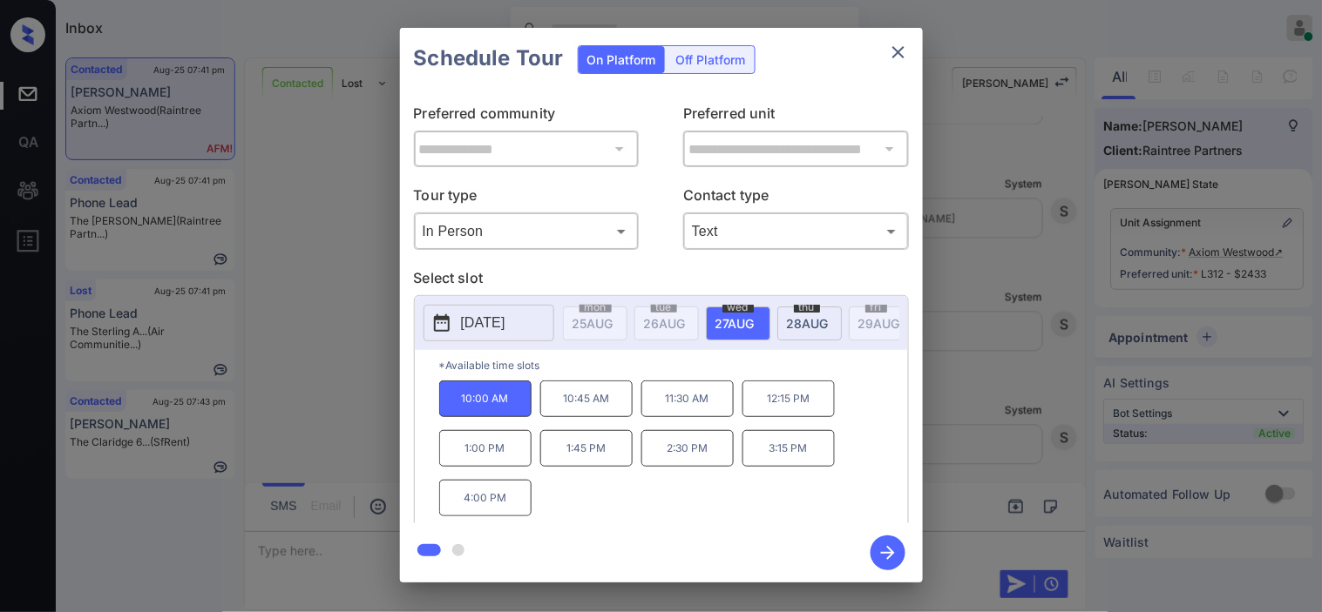
click at [875, 544] on icon "button" at bounding box center [887, 553] width 35 height 35
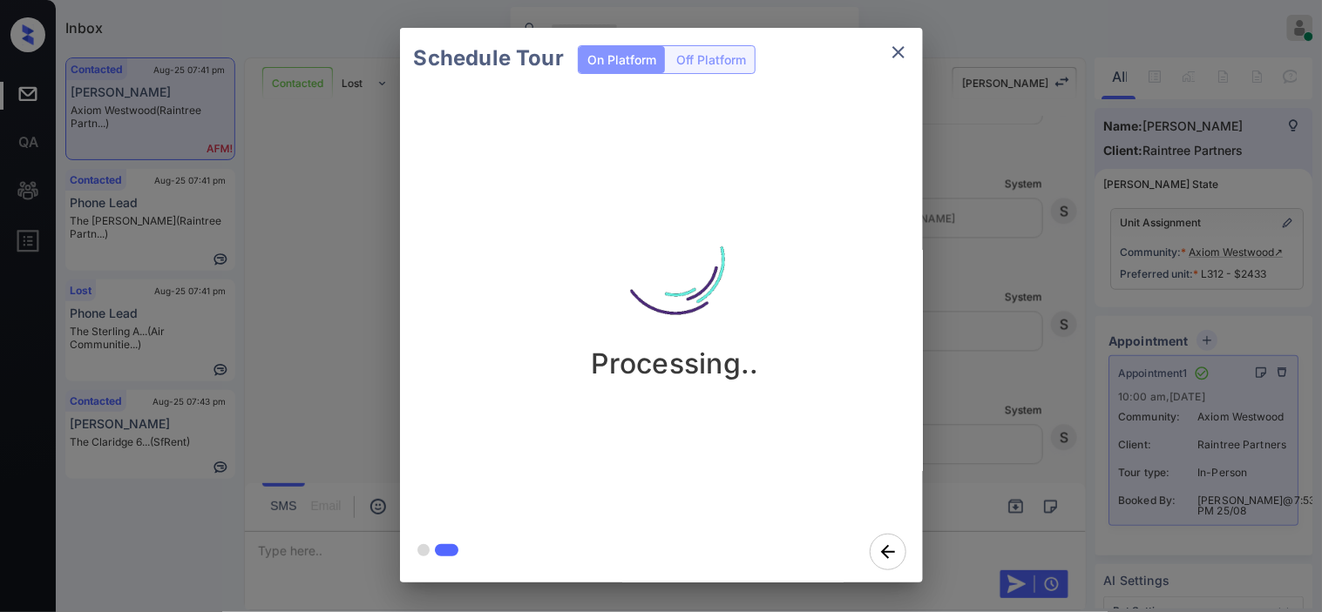
click at [1021, 216] on div "Schedule Tour On Platform Off Platform Processing.." at bounding box center [661, 305] width 1322 height 611
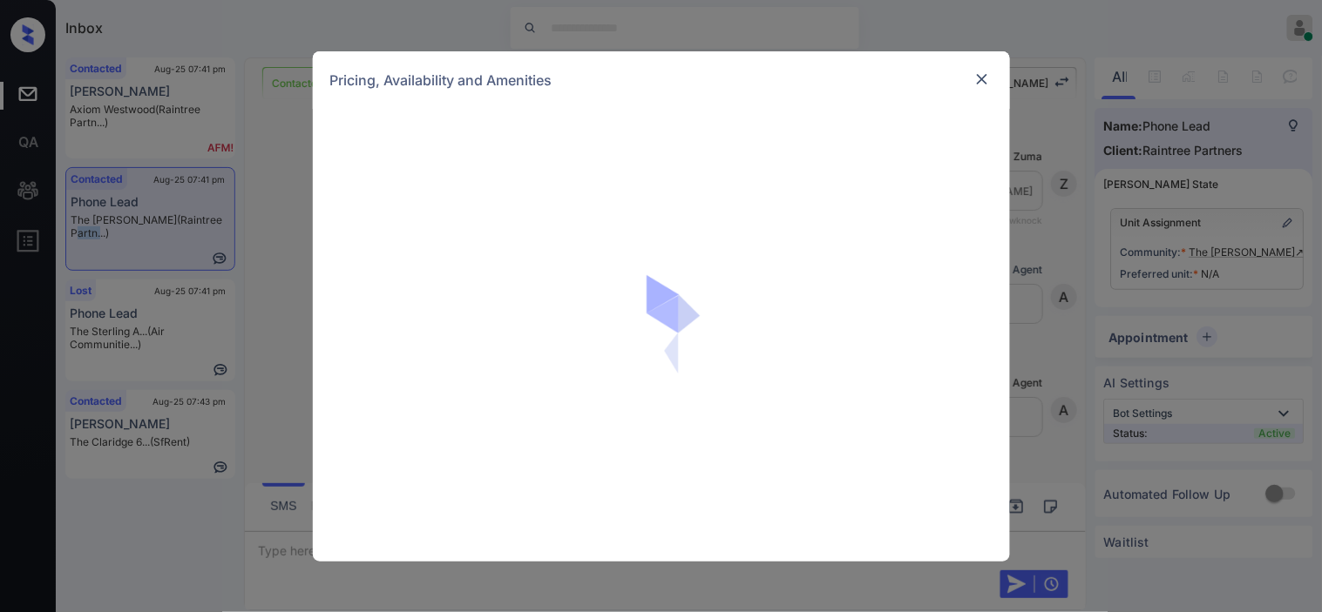
scroll to position [456, 0]
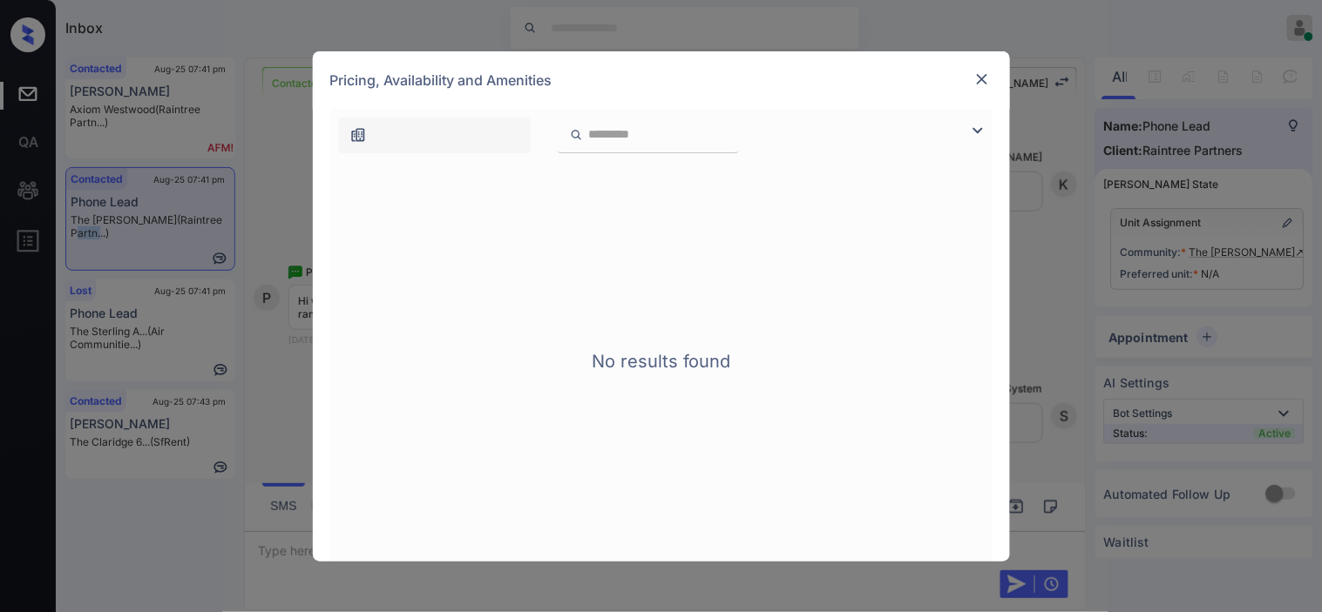
click at [978, 127] on img at bounding box center [977, 130] width 21 height 21
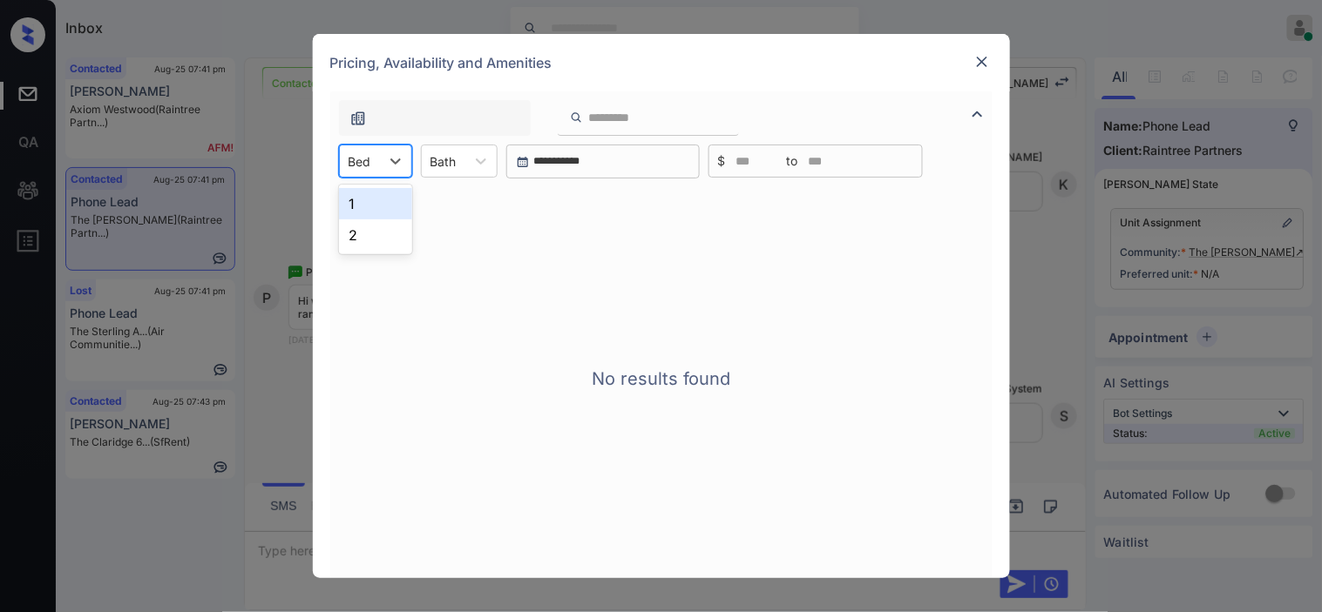
drag, startPoint x: 386, startPoint y: 161, endPoint x: 369, endPoint y: 187, distance: 30.9
click at [382, 164] on div at bounding box center [395, 160] width 31 height 31
click at [367, 207] on div "1" at bounding box center [375, 203] width 73 height 31
click at [983, 63] on img at bounding box center [981, 61] width 17 height 17
